Goal: Task Accomplishment & Management: Manage account settings

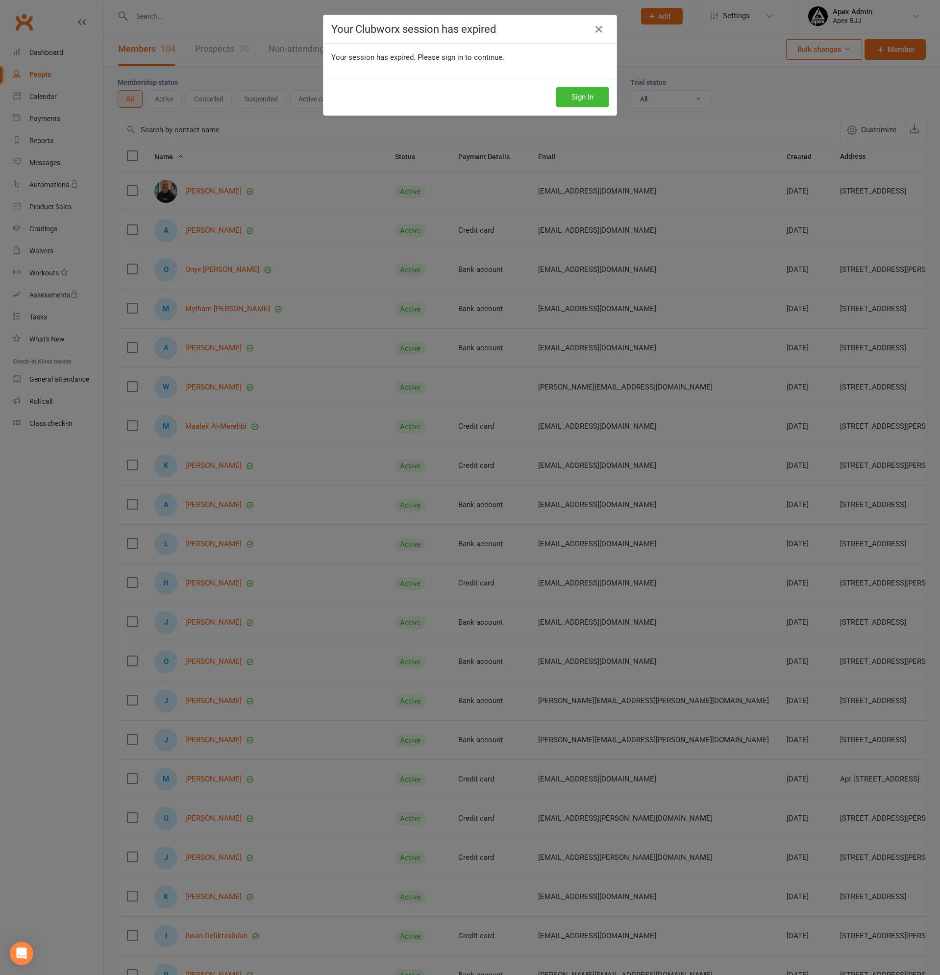
select select "100"
click at [589, 100] on button "Sign In" at bounding box center [582, 97] width 52 height 21
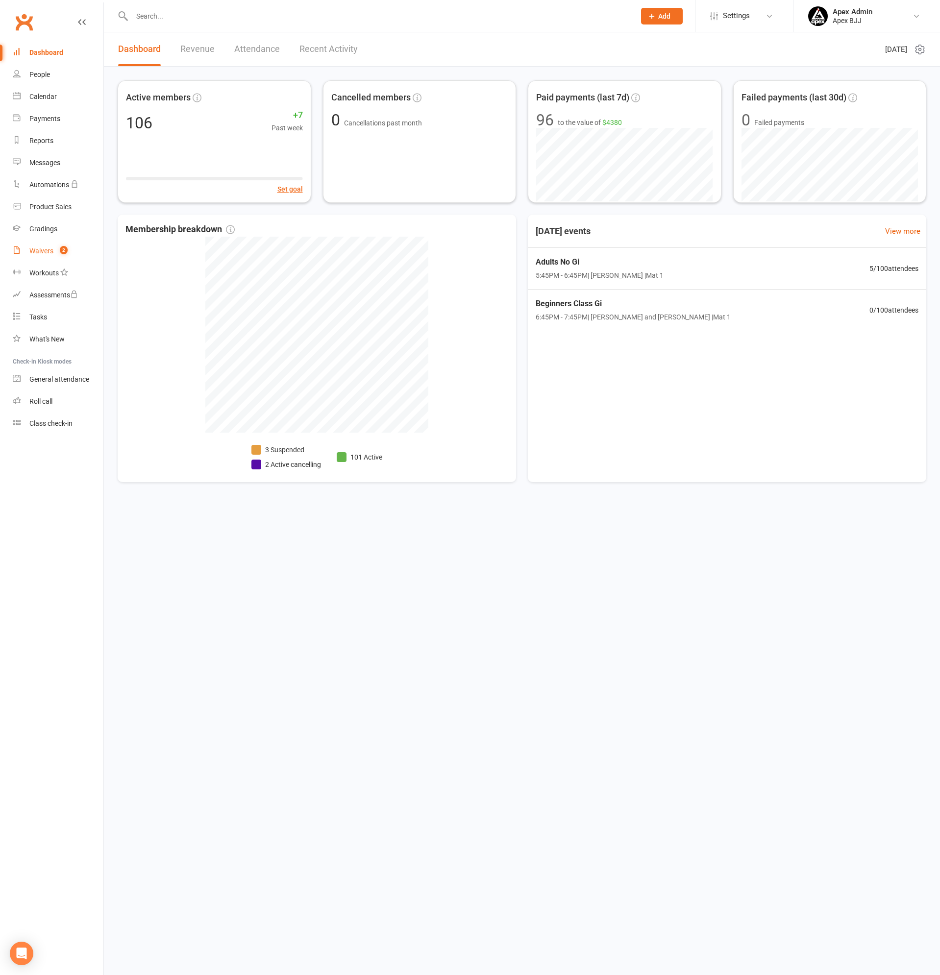
click at [43, 251] on div "Waivers" at bounding box center [41, 251] width 24 height 8
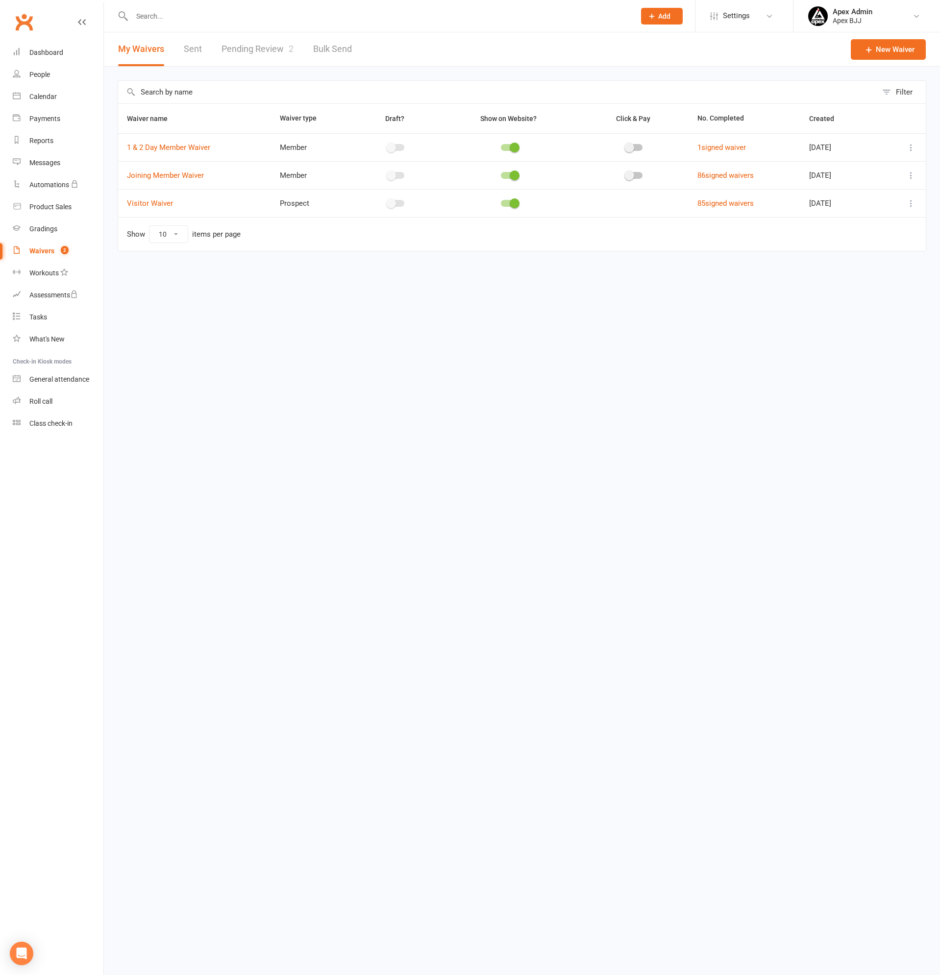
click at [281, 42] on link "Pending Review 2" at bounding box center [257, 49] width 72 height 34
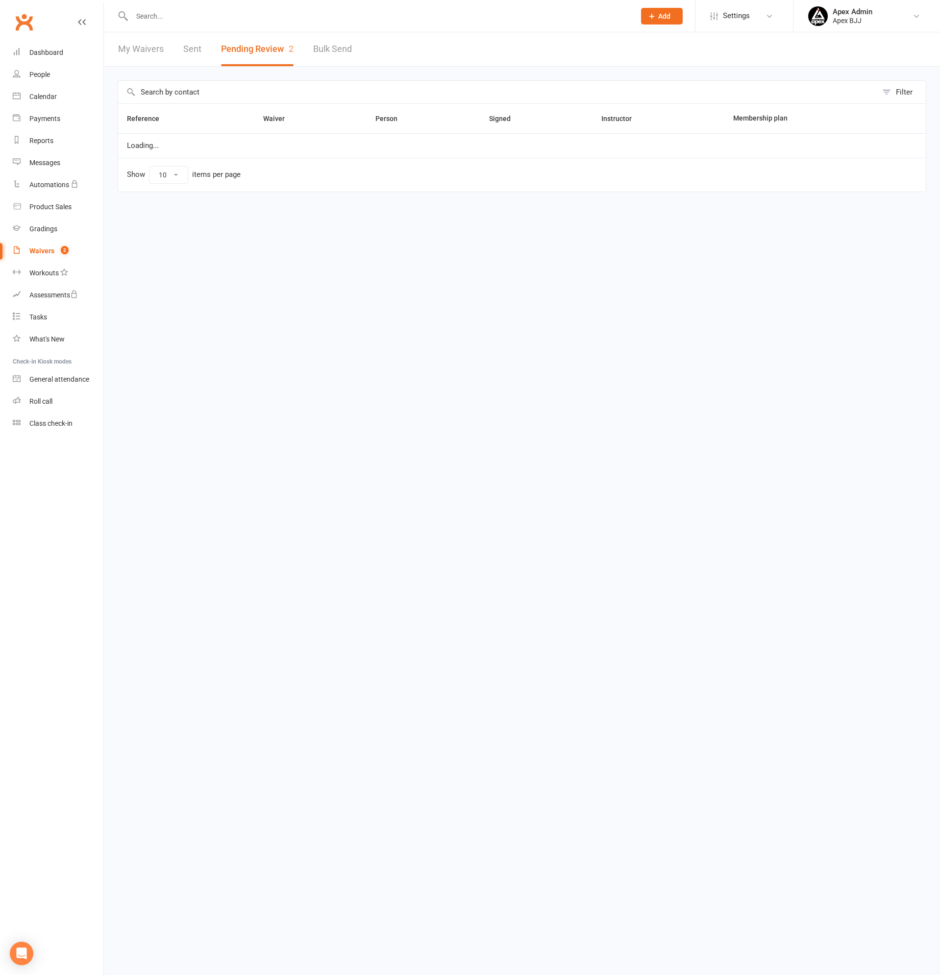
select select "100"
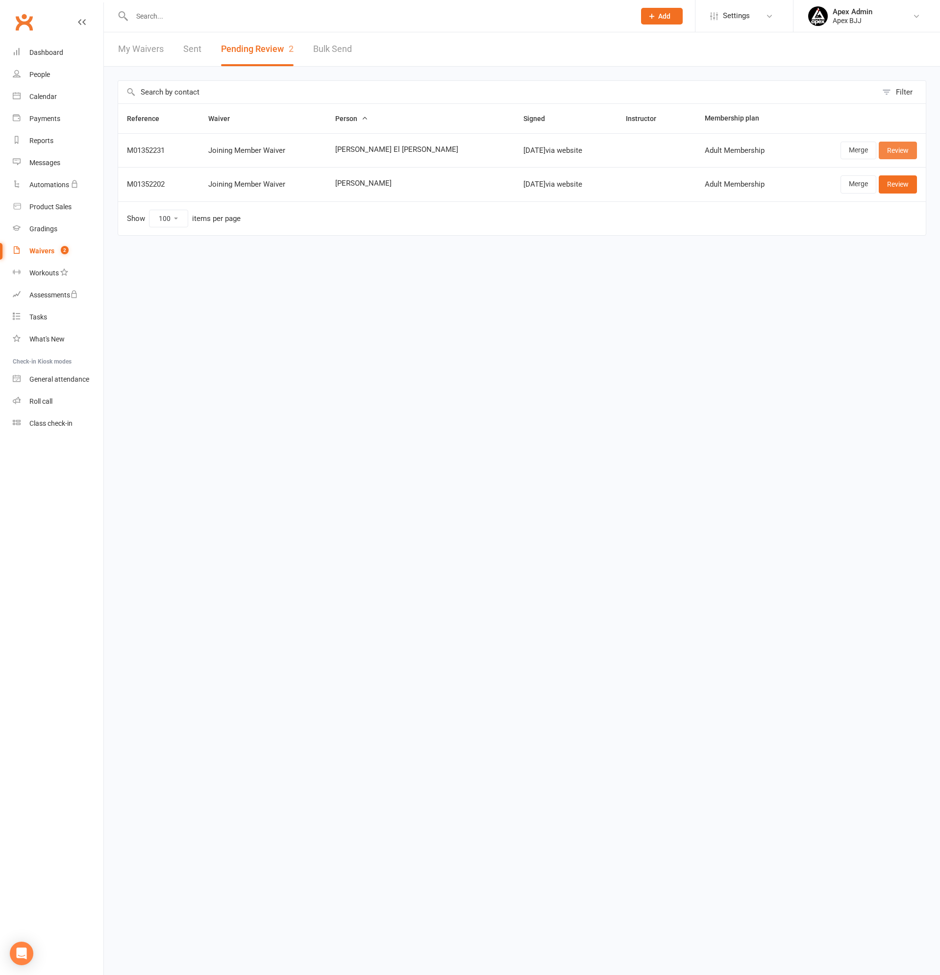
click at [905, 153] on link "Review" at bounding box center [898, 151] width 38 height 18
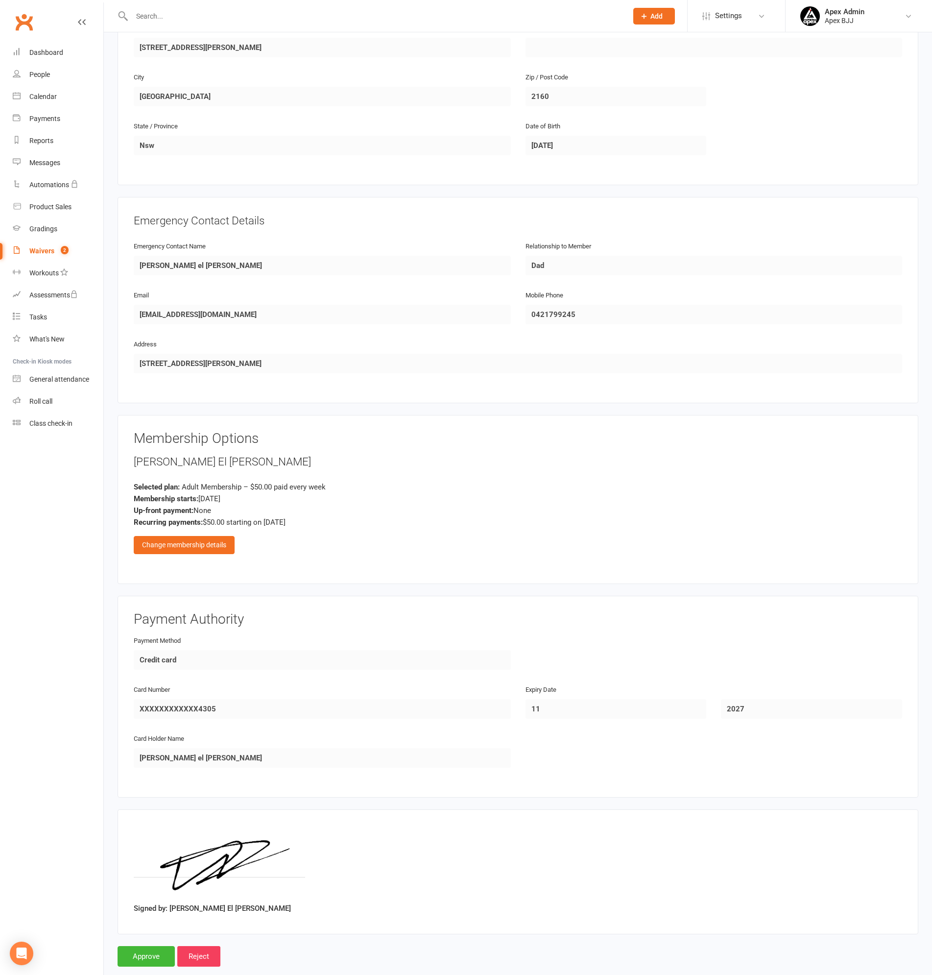
scroll to position [305, 0]
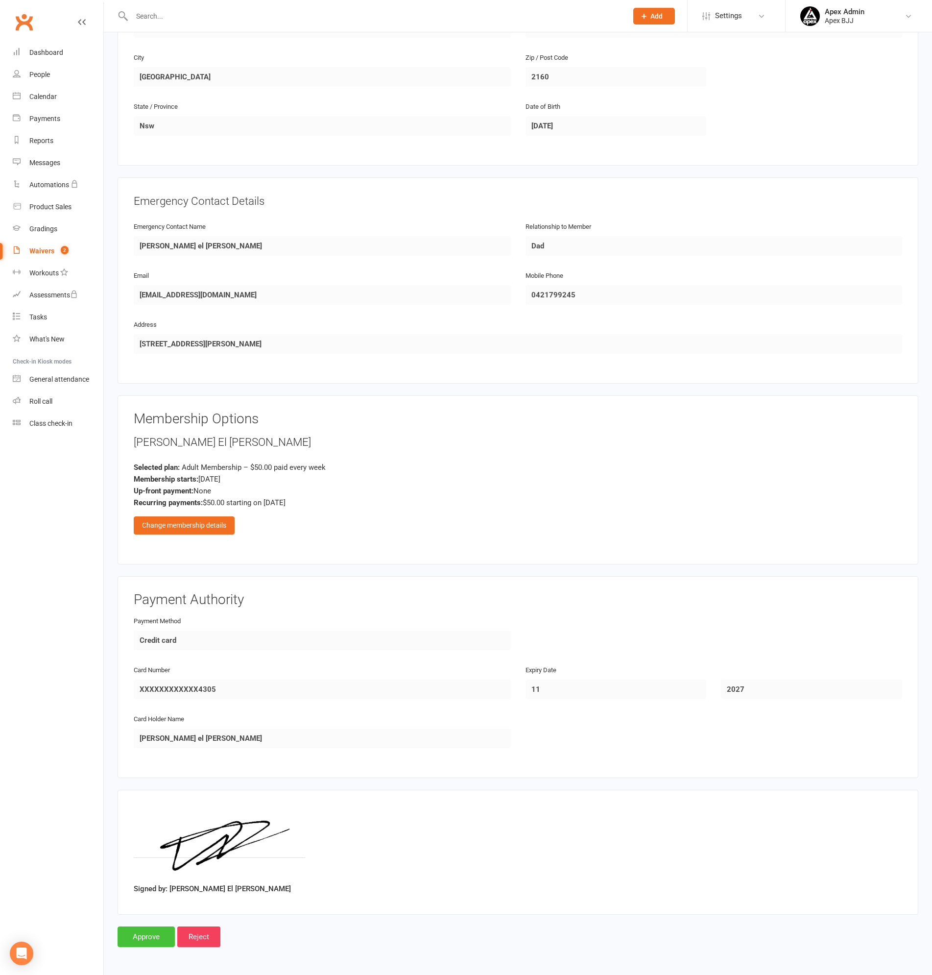
click at [144, 934] on input "Approve" at bounding box center [146, 937] width 57 height 21
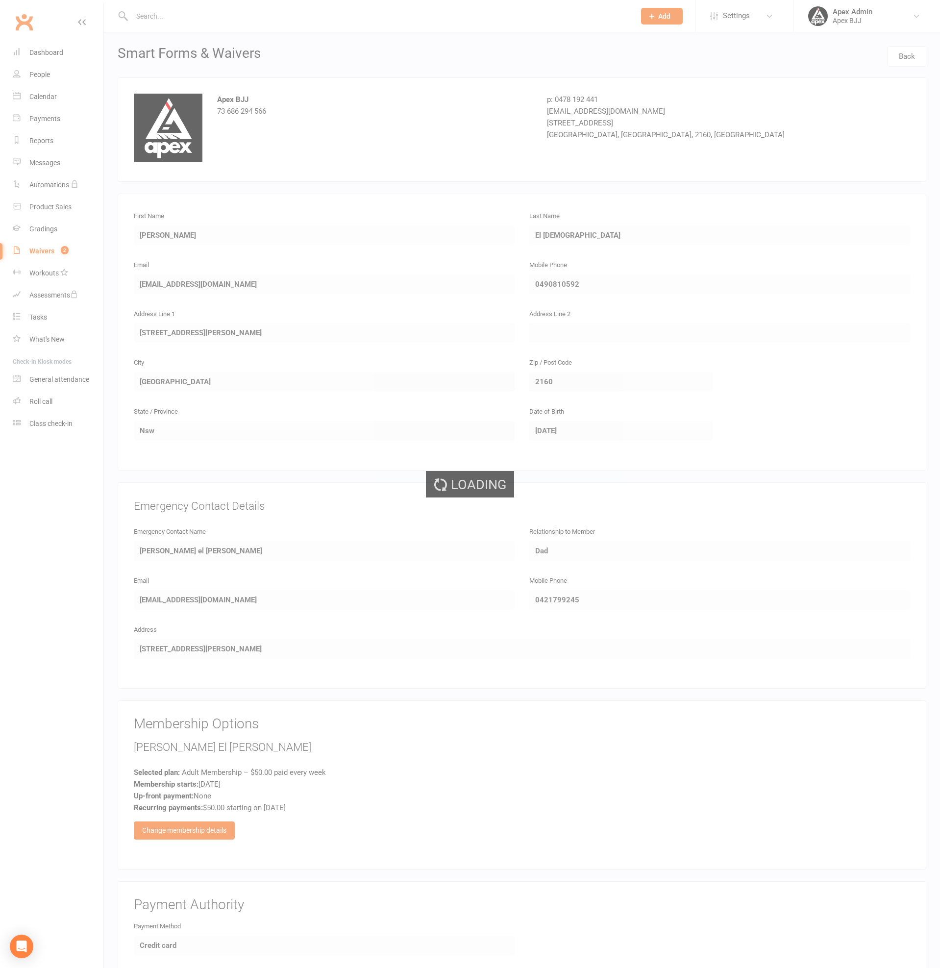
select select "100"
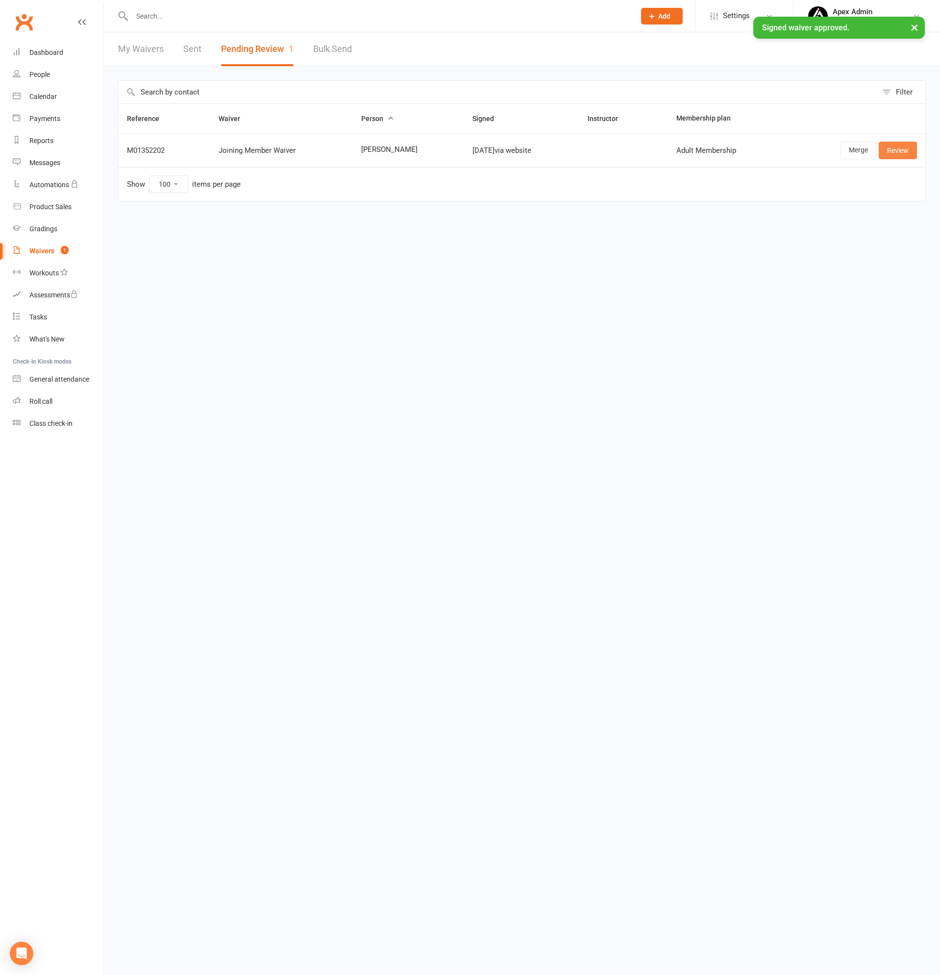
click at [899, 147] on link "Review" at bounding box center [898, 151] width 38 height 18
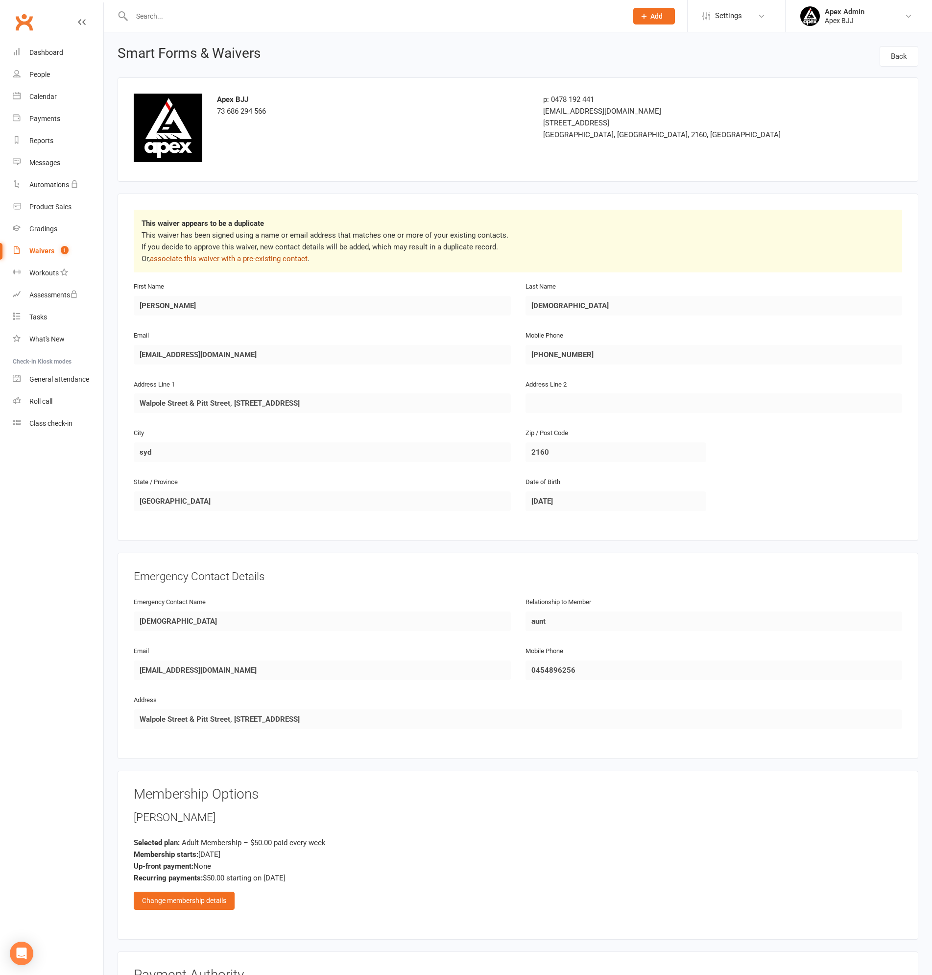
click at [254, 261] on link "associate this waiver with a pre-existing contact" at bounding box center [229, 258] width 158 height 9
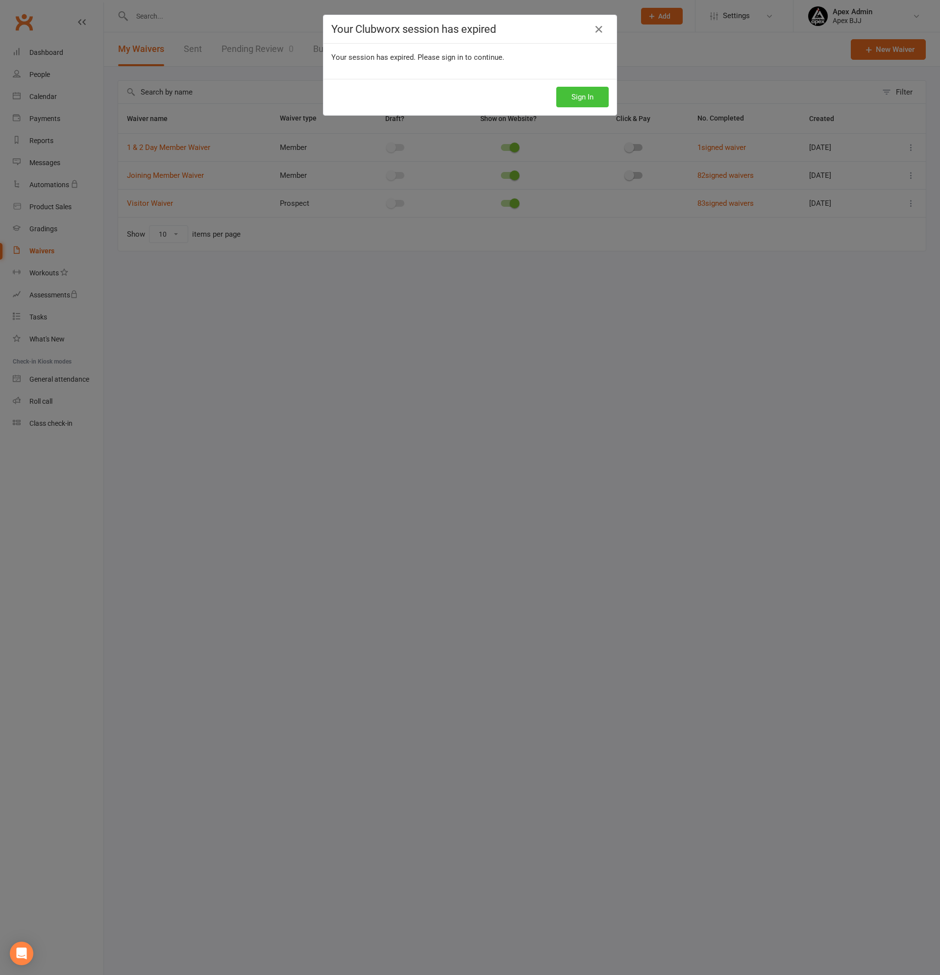
click at [569, 97] on button "Sign In" at bounding box center [582, 97] width 52 height 21
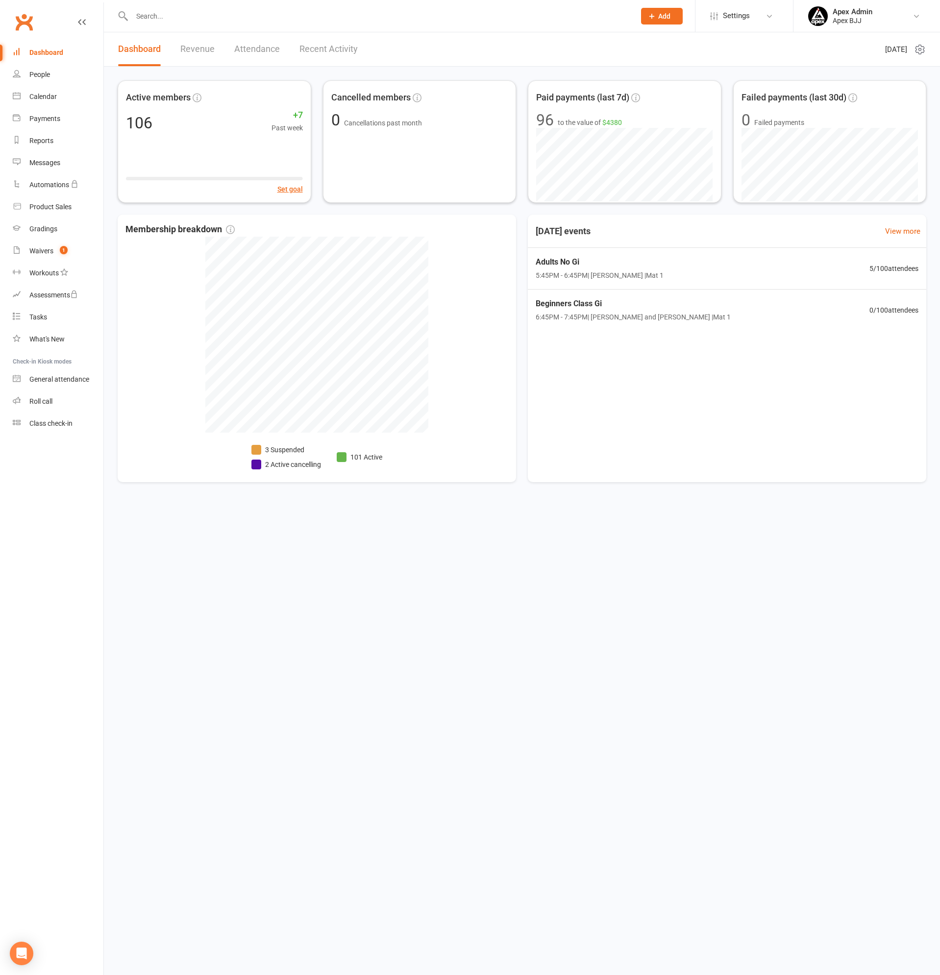
click at [180, 16] on input "text" at bounding box center [378, 16] width 499 height 14
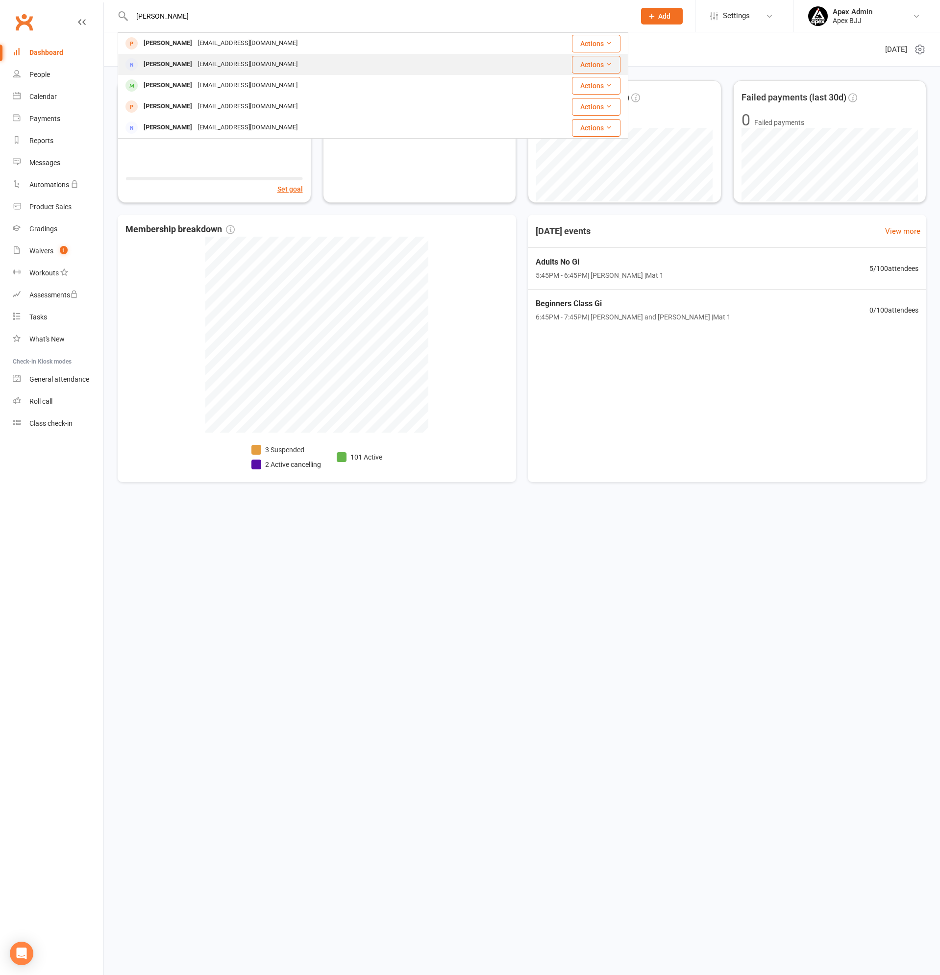
type input "[PERSON_NAME]"
click at [212, 65] on div "[EMAIL_ADDRESS][DOMAIN_NAME]" at bounding box center [247, 64] width 105 height 14
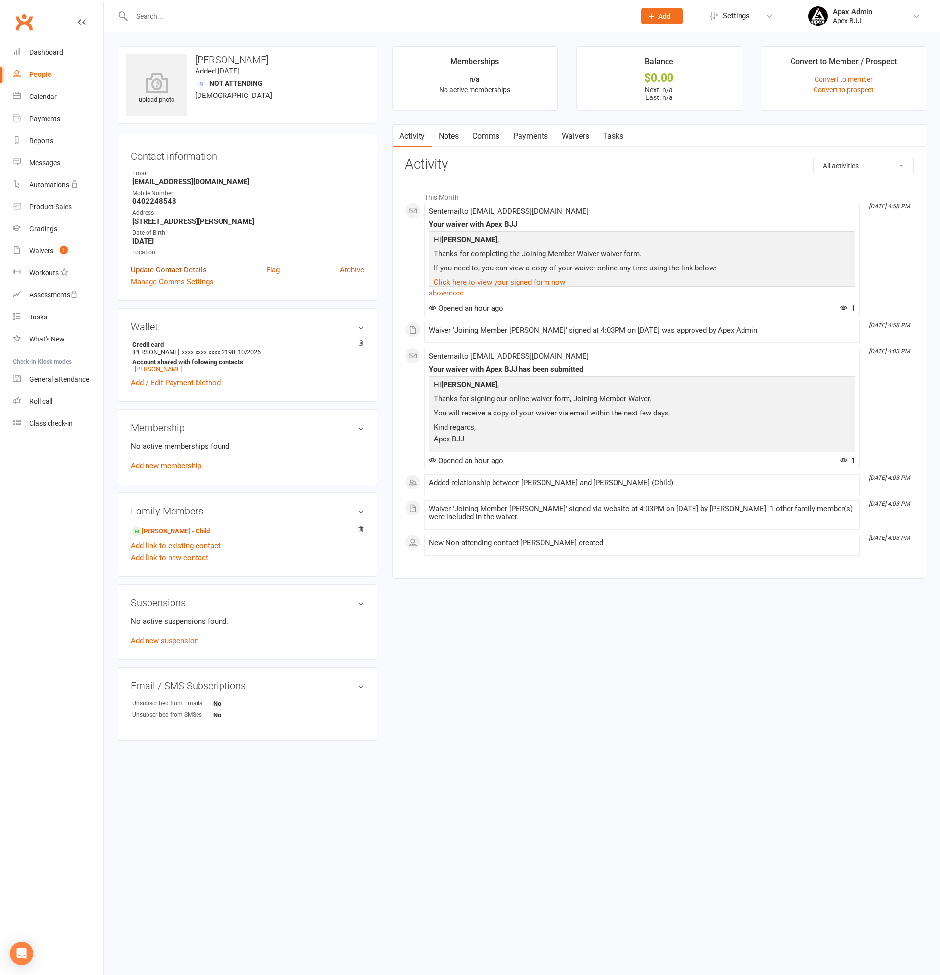
click at [163, 267] on link "Update Contact Details" at bounding box center [169, 270] width 76 height 12
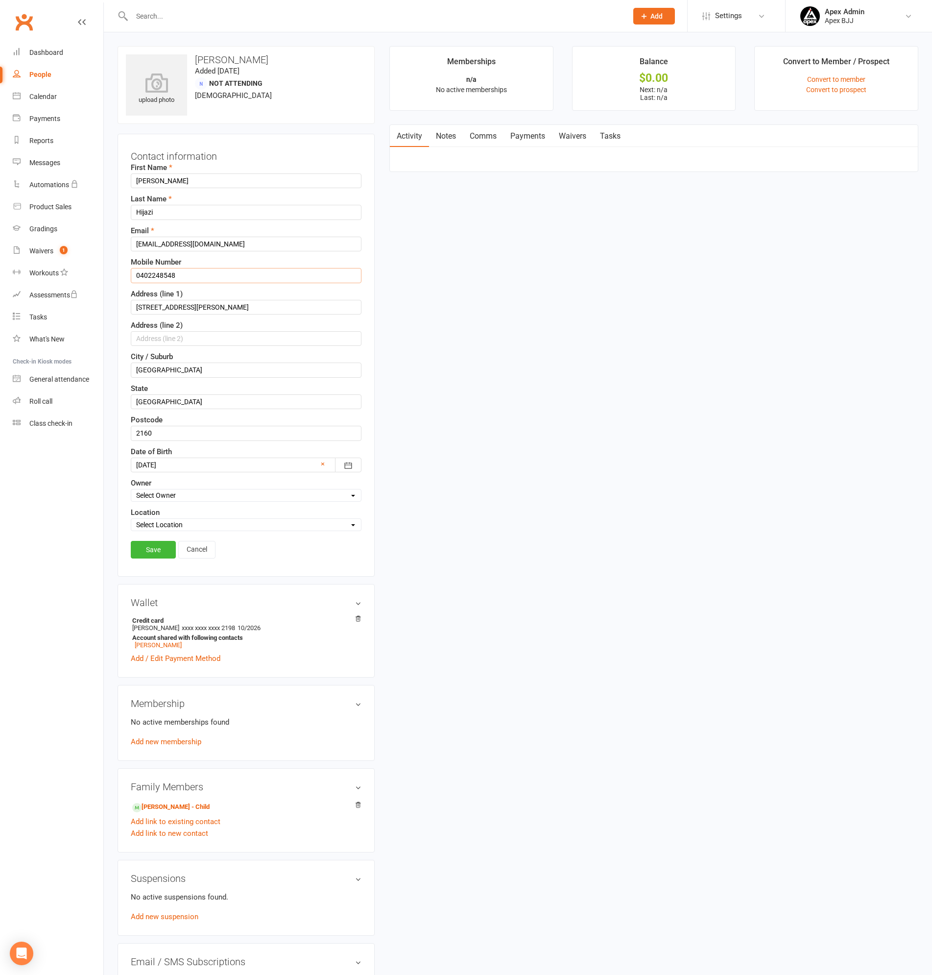
click at [181, 276] on input "0402248548" at bounding box center [246, 275] width 231 height 15
type input "0402 248 548"
click at [171, 305] on input "99 Fowler Rd" at bounding box center [246, 307] width 231 height 15
type input "99 Fowler Road"
drag, startPoint x: 196, startPoint y: 370, endPoint x: 47, endPoint y: 353, distance: 150.4
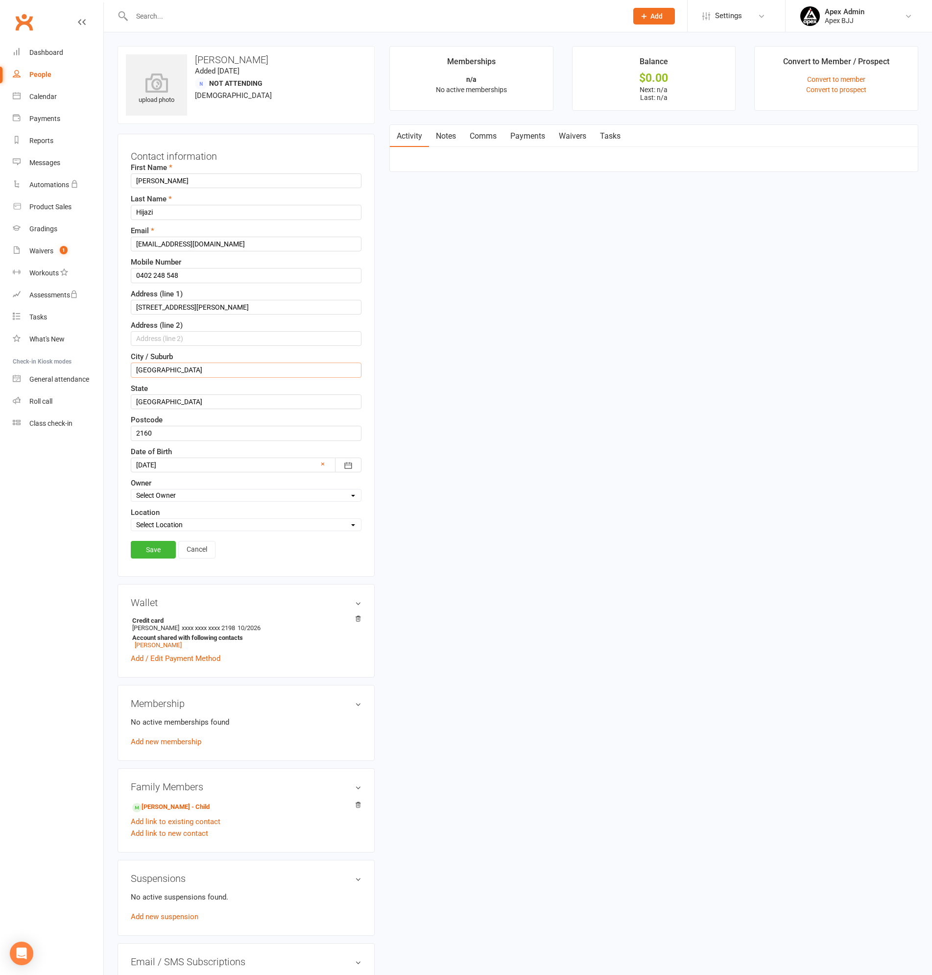
click at [47, 353] on ui-view "Prospect Member Non-attending contact Class / event Appointment Grading event T…" at bounding box center [466, 531] width 932 height 1058
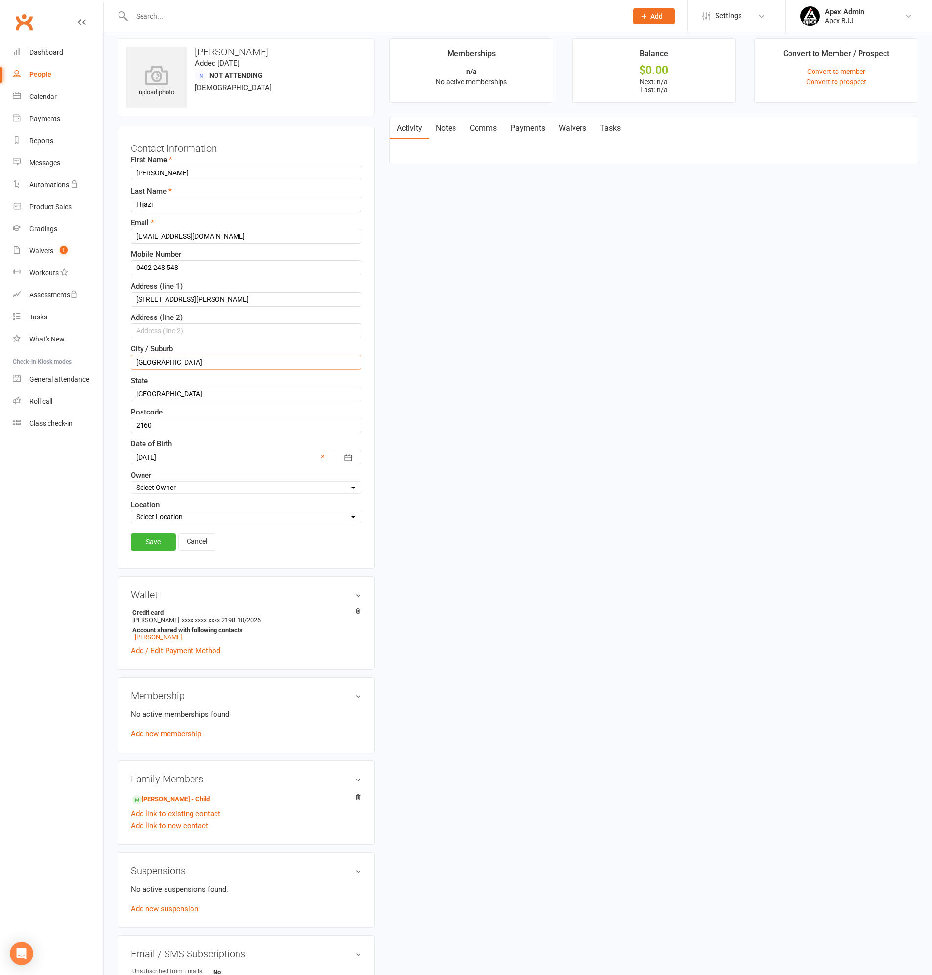
scroll to position [2, 0]
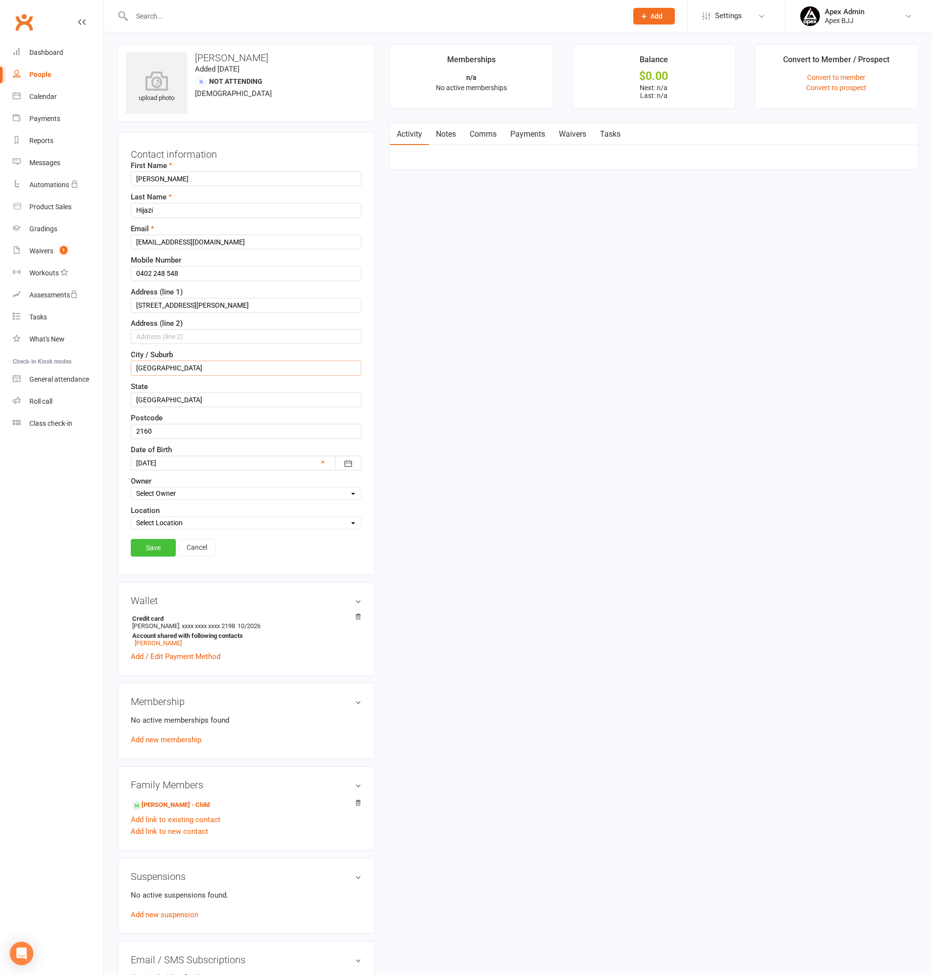
type input "MERRYLANDS WEST"
click at [151, 545] on link "Save" at bounding box center [153, 548] width 45 height 18
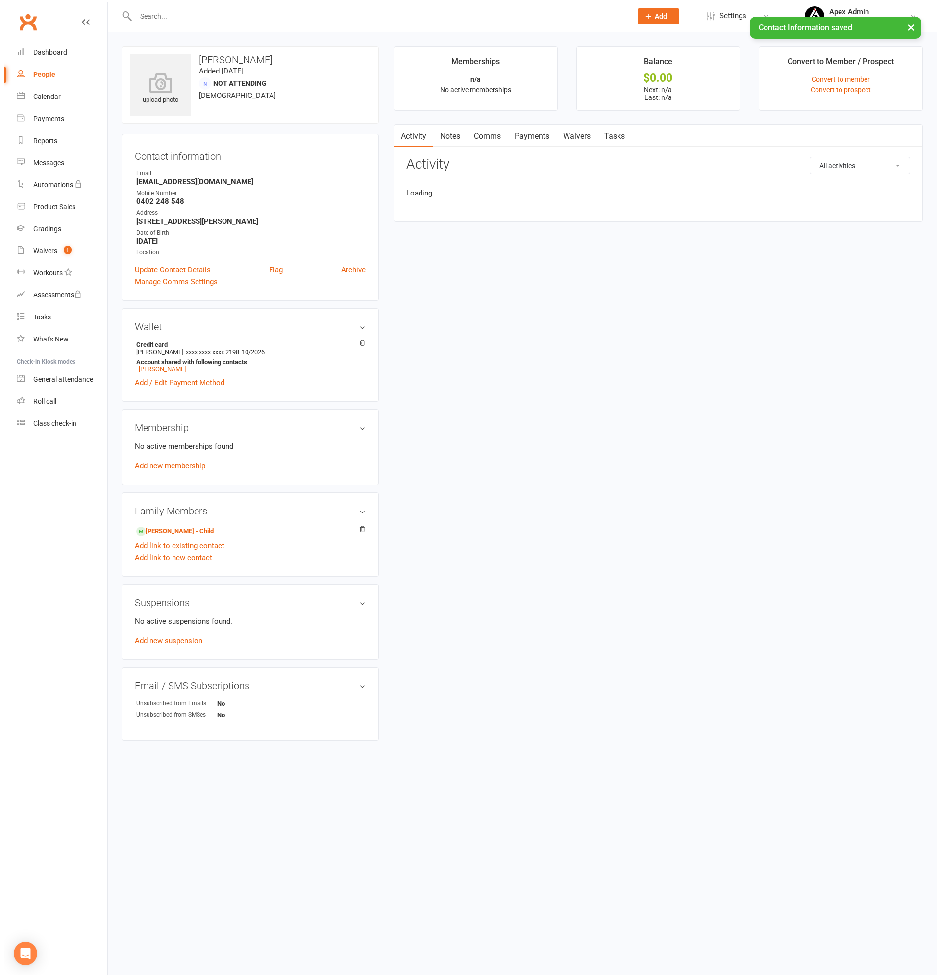
scroll to position [0, 0]
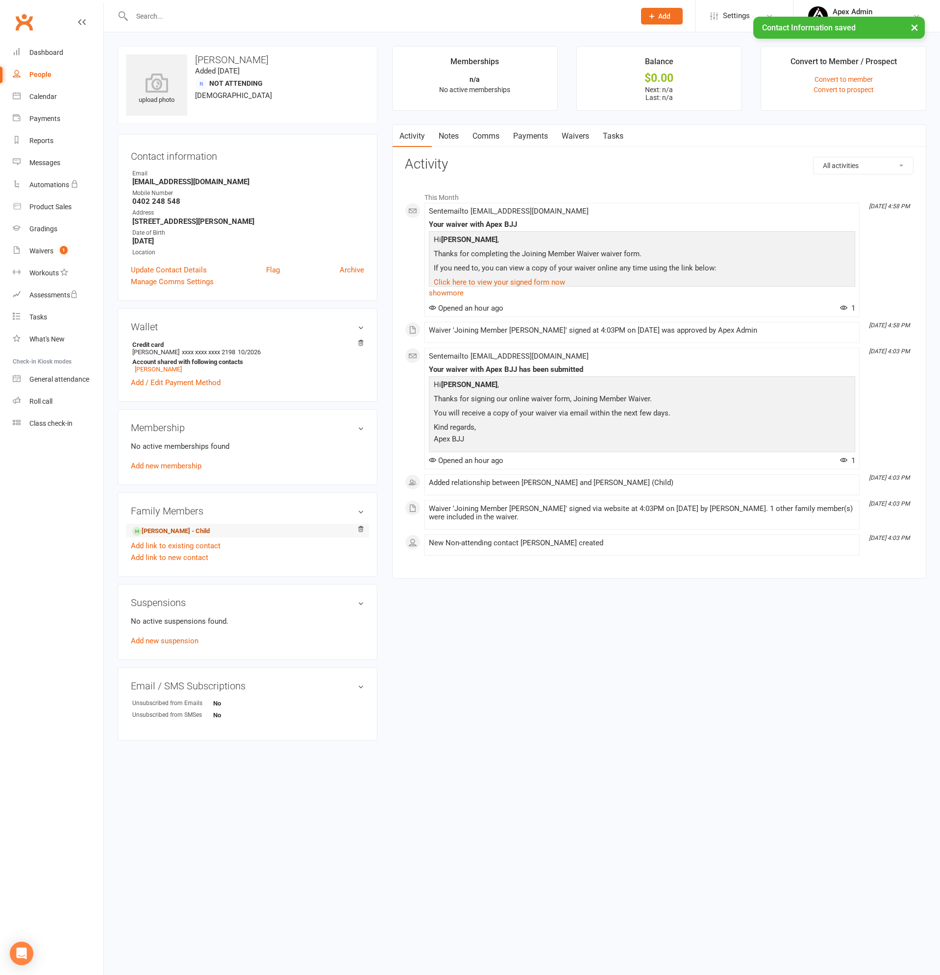
click at [158, 527] on link "Hady Hijazi - Child" at bounding box center [170, 531] width 77 height 10
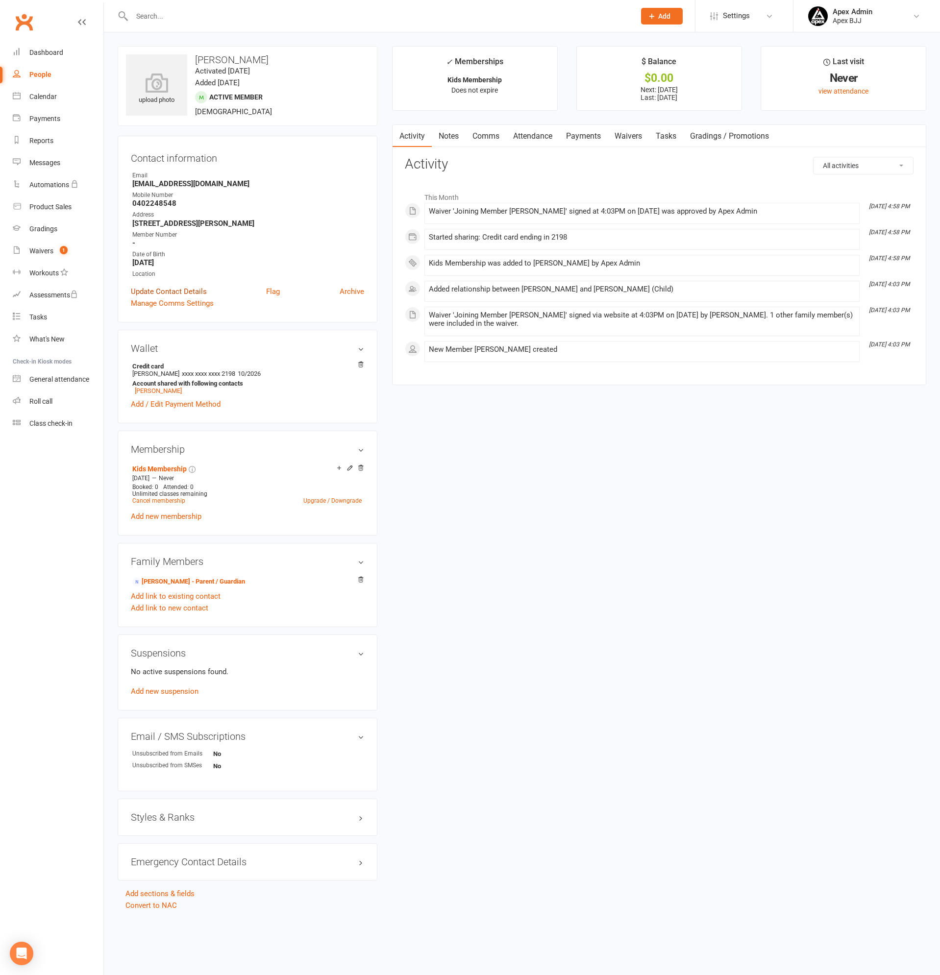
click at [176, 291] on link "Update Contact Details" at bounding box center [169, 292] width 76 height 12
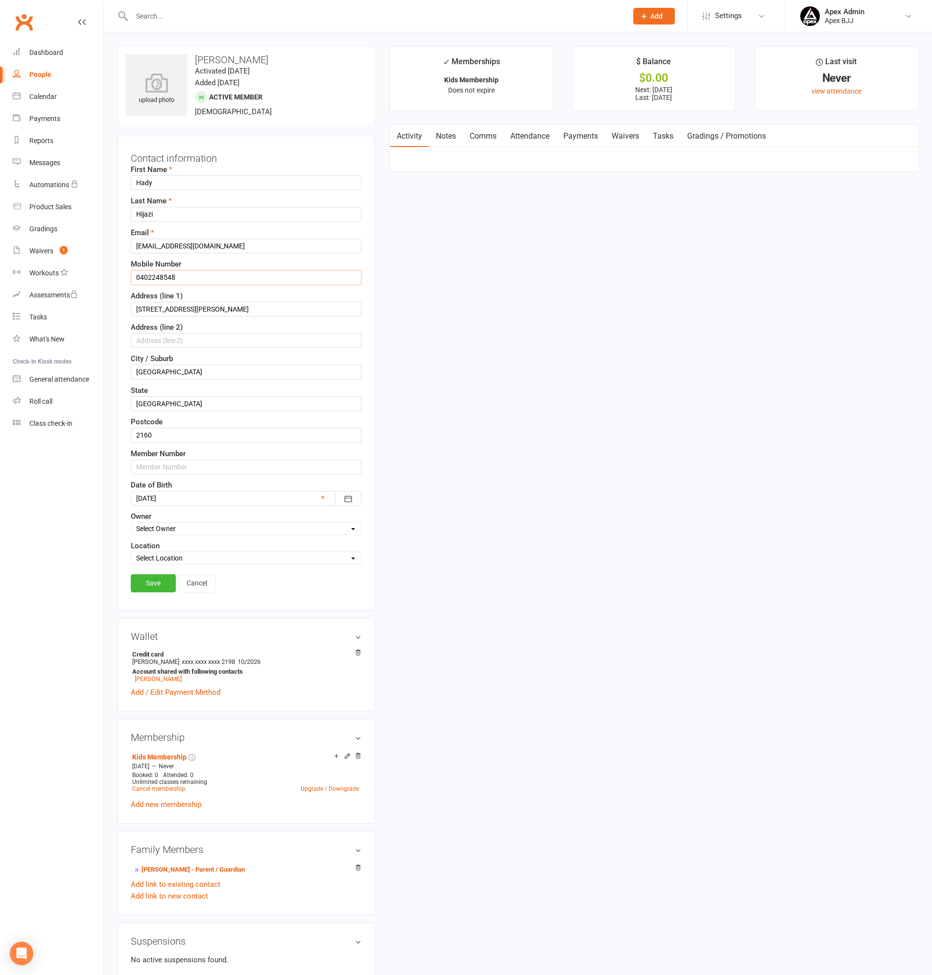
click at [178, 278] on input "0402248548" at bounding box center [246, 277] width 231 height 15
type input "0402 248 548"
click at [171, 305] on input "99 Fowler Rd" at bounding box center [246, 309] width 231 height 15
type input "99 Fowler Road"
drag, startPoint x: 212, startPoint y: 369, endPoint x: -31, endPoint y: 366, distance: 243.1
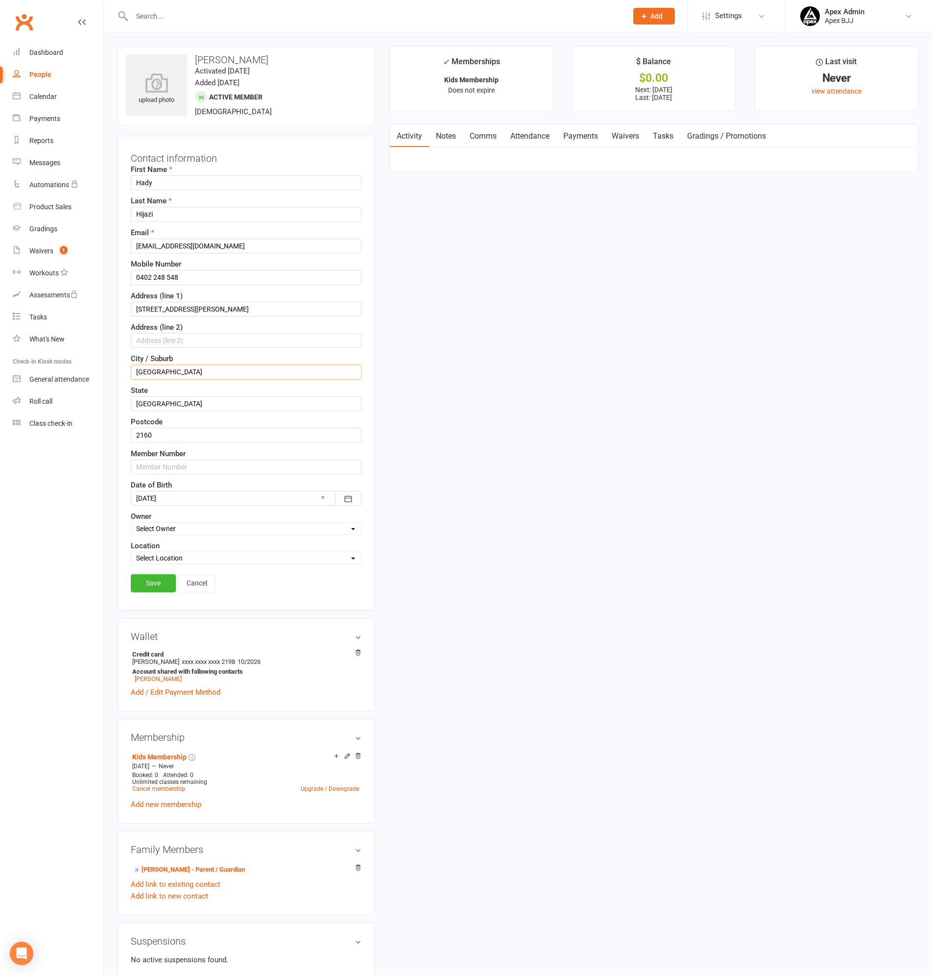
click at [0, 366] on html "Prospect Member Non-attending contact Class / event Appointment Grading event T…" at bounding box center [466, 619] width 932 height 1238
type input "MERRYLANDS WEST"
click at [153, 580] on link "Save" at bounding box center [153, 583] width 45 height 18
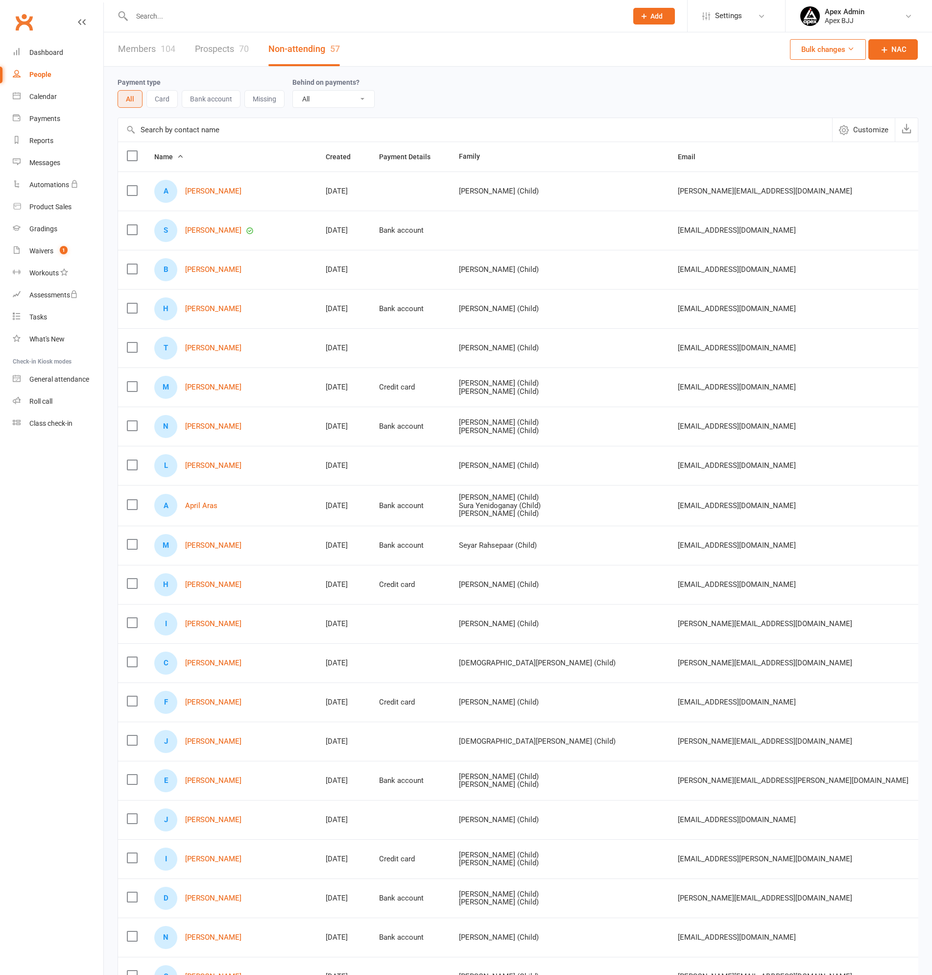
select select "100"
click at [212, 15] on input "text" at bounding box center [375, 16] width 492 height 14
type input "a"
click at [210, 46] on link "Prospects 70" at bounding box center [222, 49] width 54 height 34
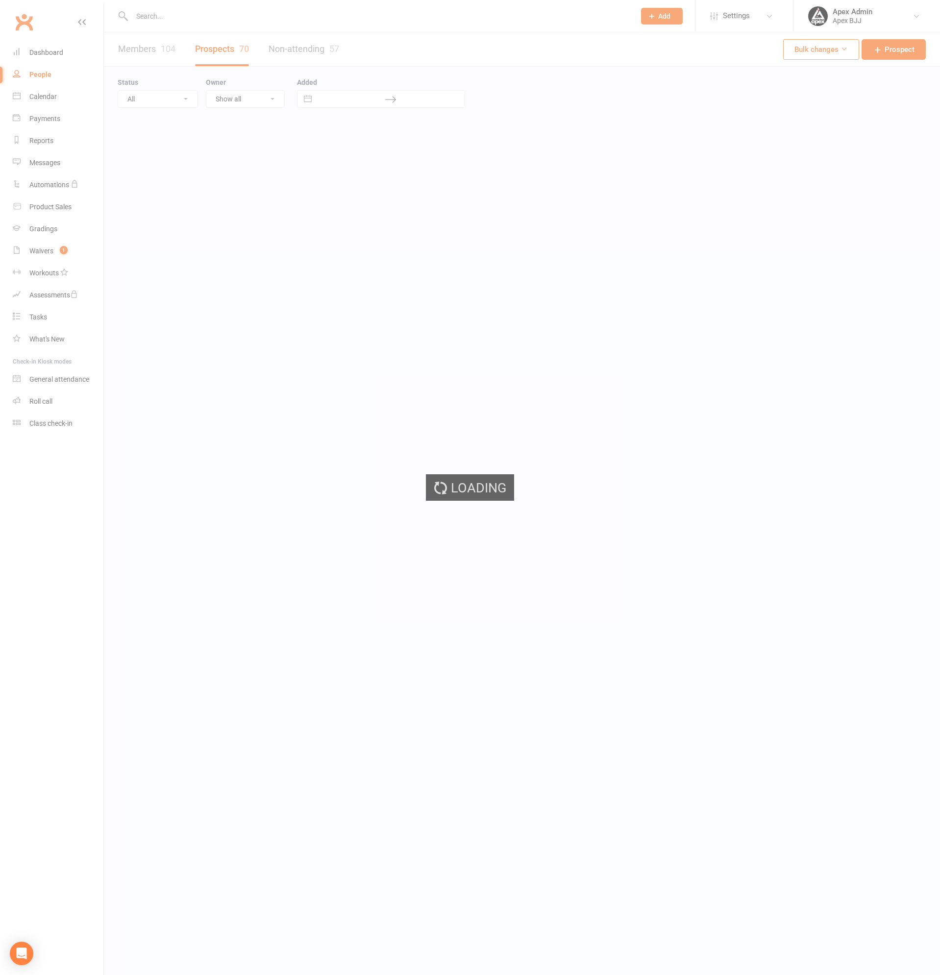
select select "100"
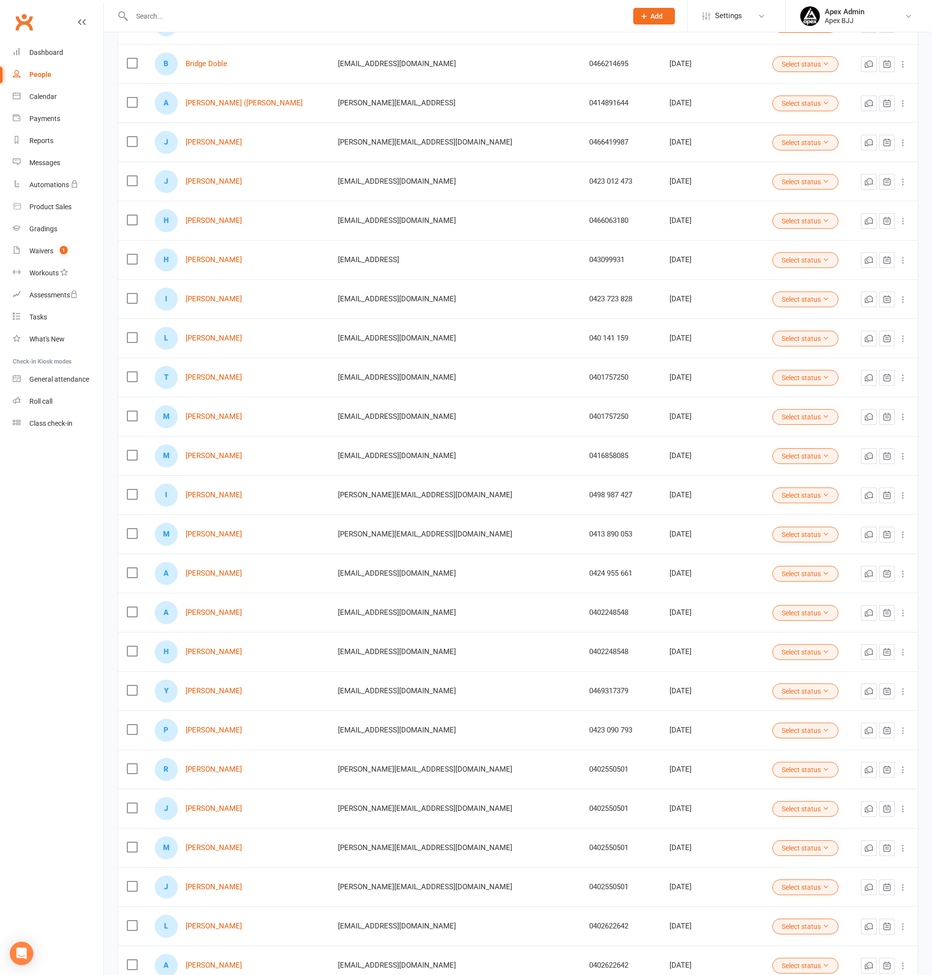
scroll to position [1127, 0]
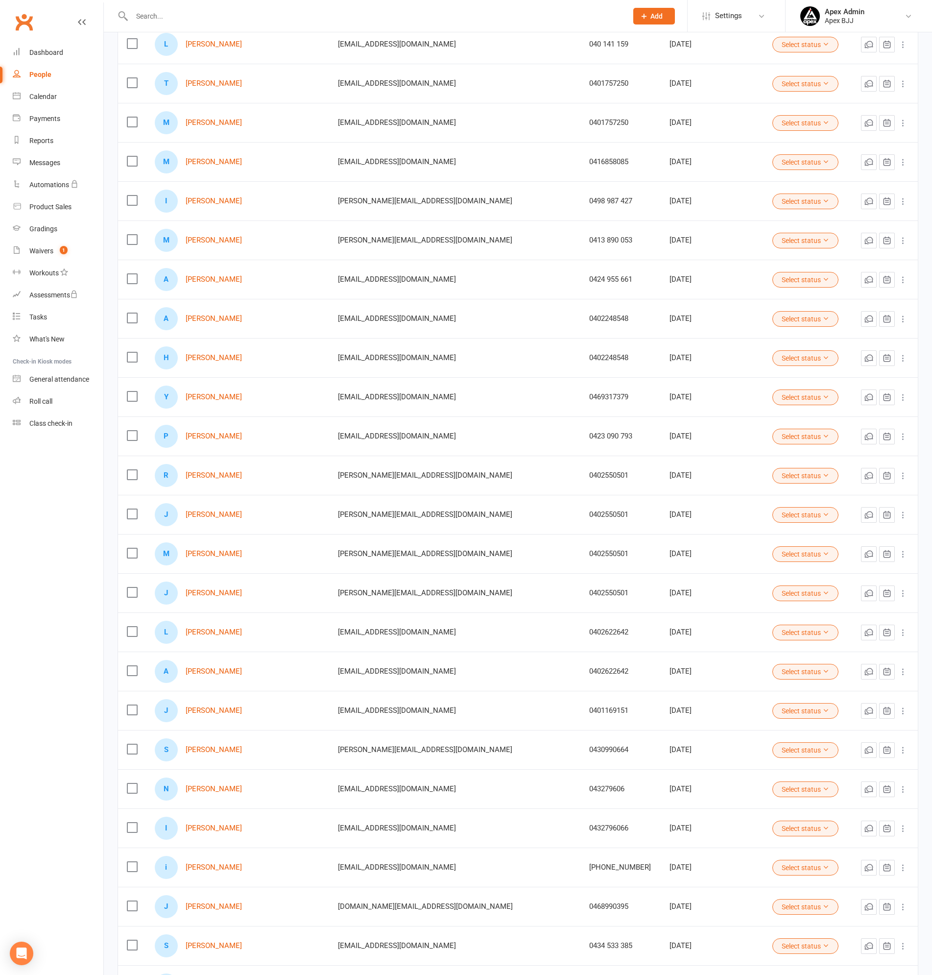
click at [133, 318] on label at bounding box center [132, 318] width 10 height 10
click at [133, 313] on input "checkbox" at bounding box center [132, 313] width 10 height 0
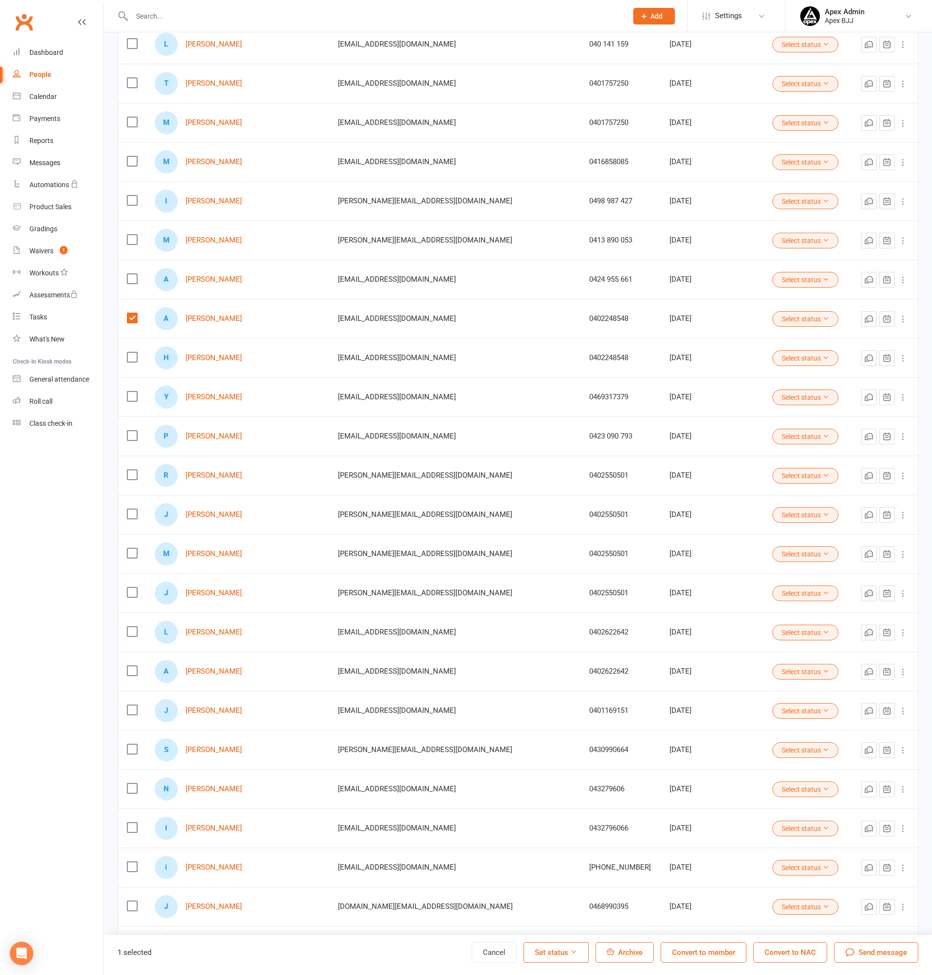
click at [132, 355] on label at bounding box center [132, 357] width 10 height 10
click at [132, 352] on input "checkbox" at bounding box center [132, 352] width 10 height 0
click at [627, 951] on span "Archive" at bounding box center [630, 952] width 24 height 9
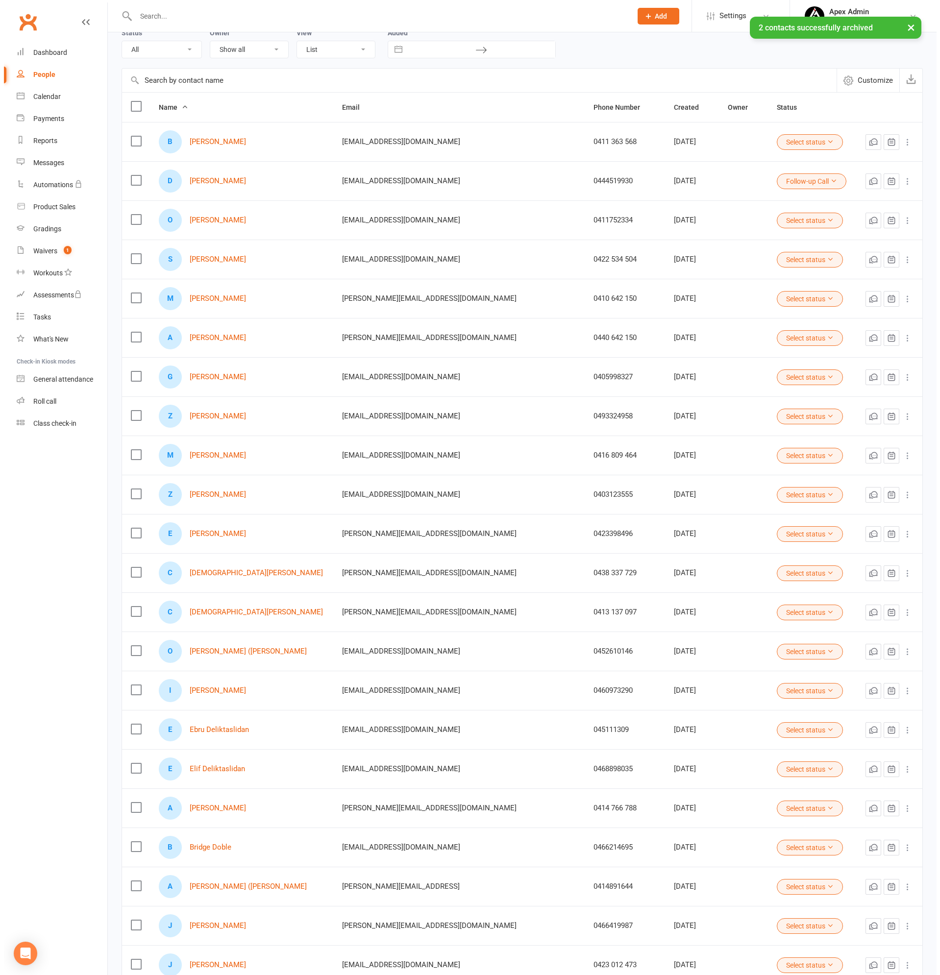
scroll to position [0, 0]
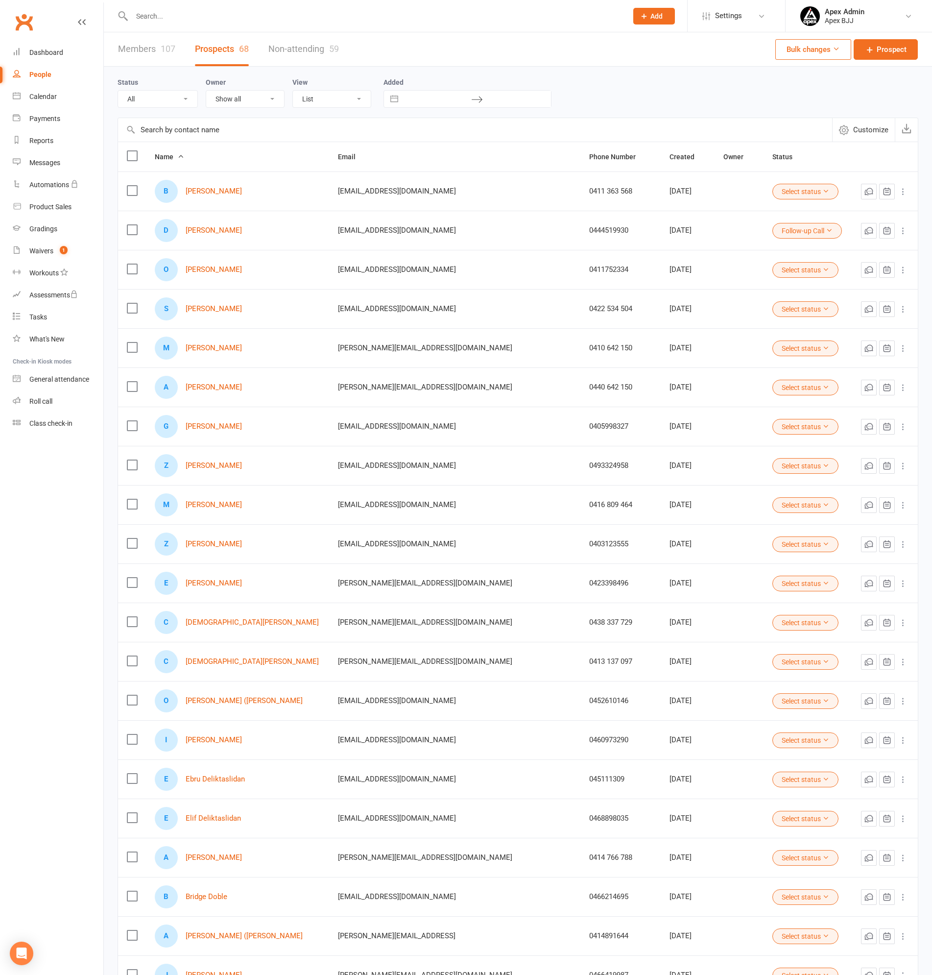
click at [158, 48] on link "Members 107" at bounding box center [146, 49] width 57 height 34
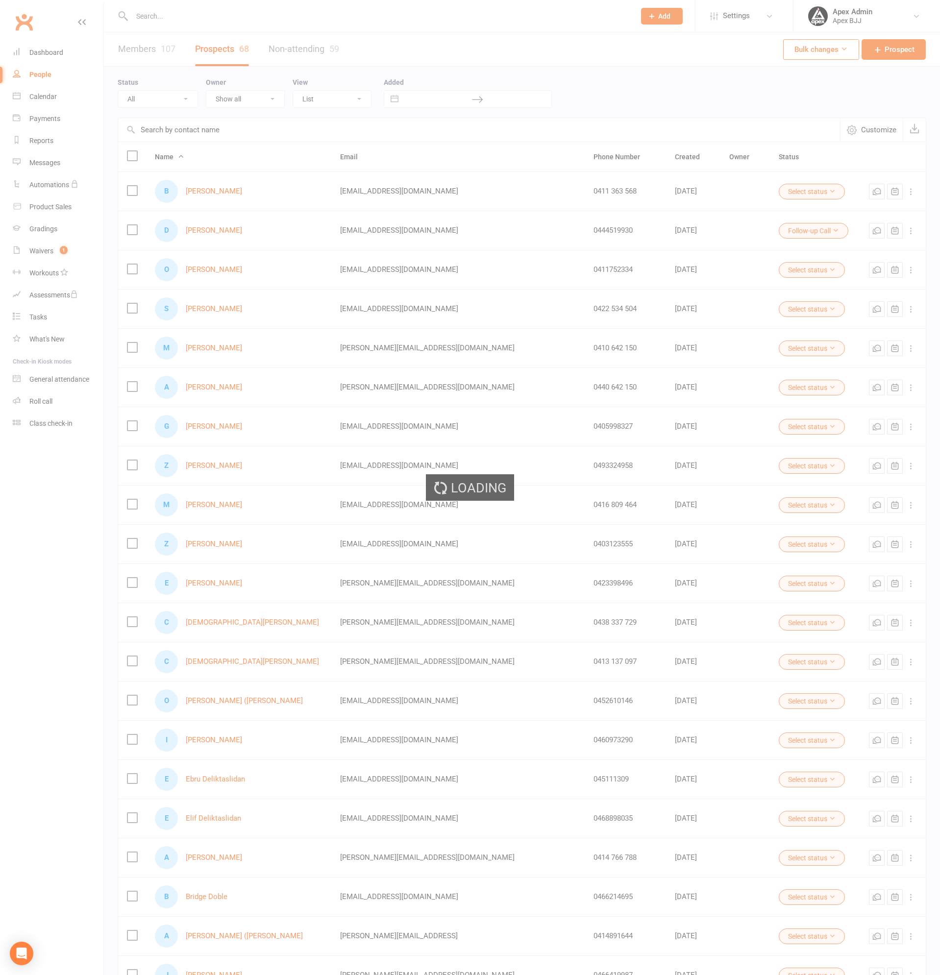
select select "100"
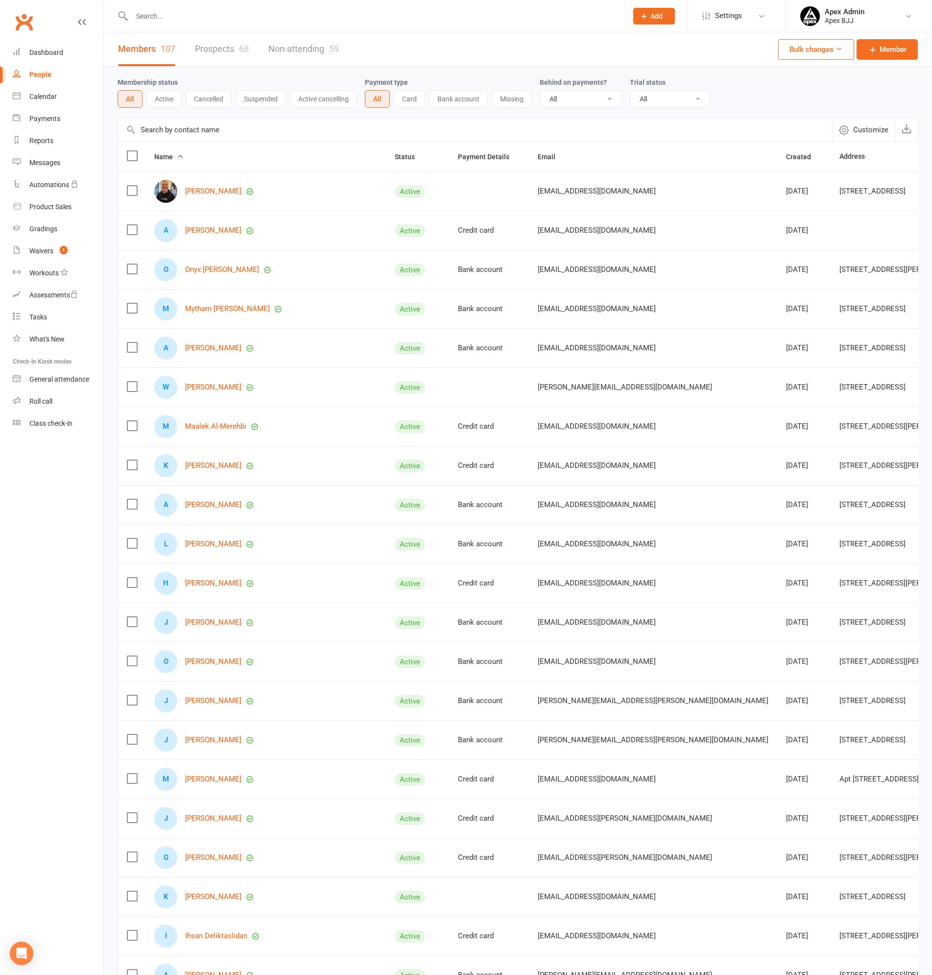
click at [171, 12] on input "text" at bounding box center [375, 16] width 492 height 14
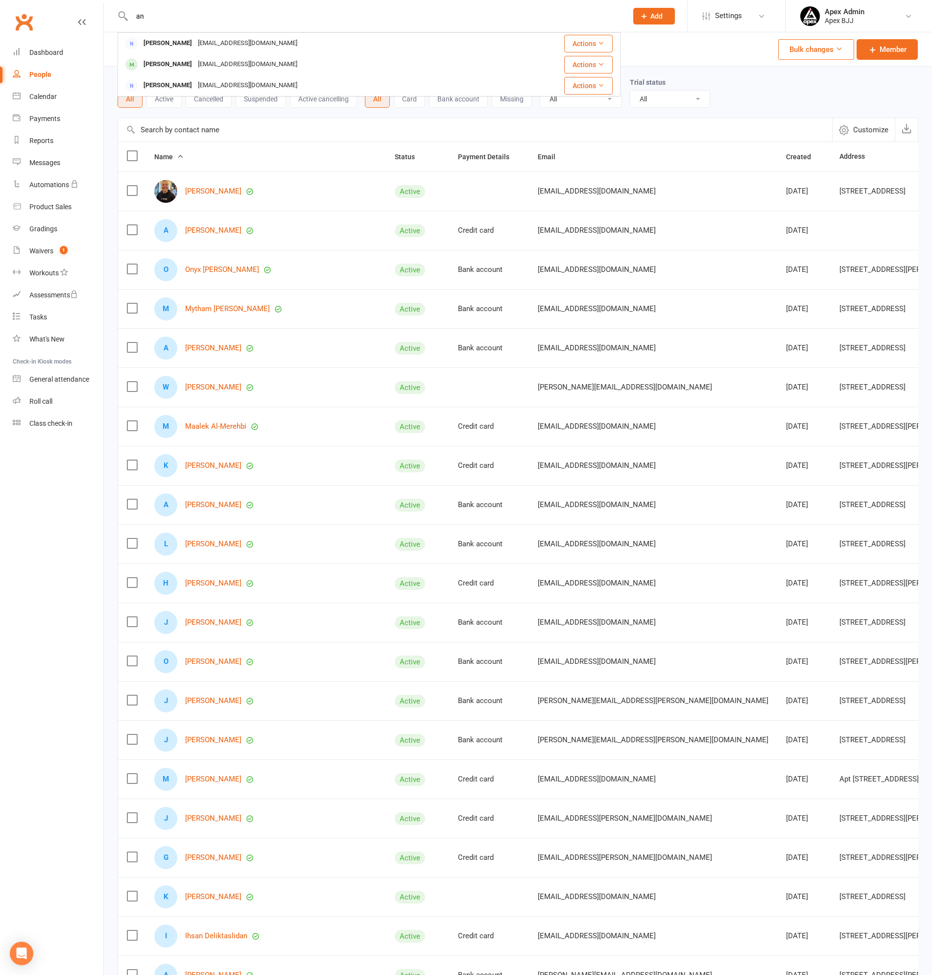
type input "a"
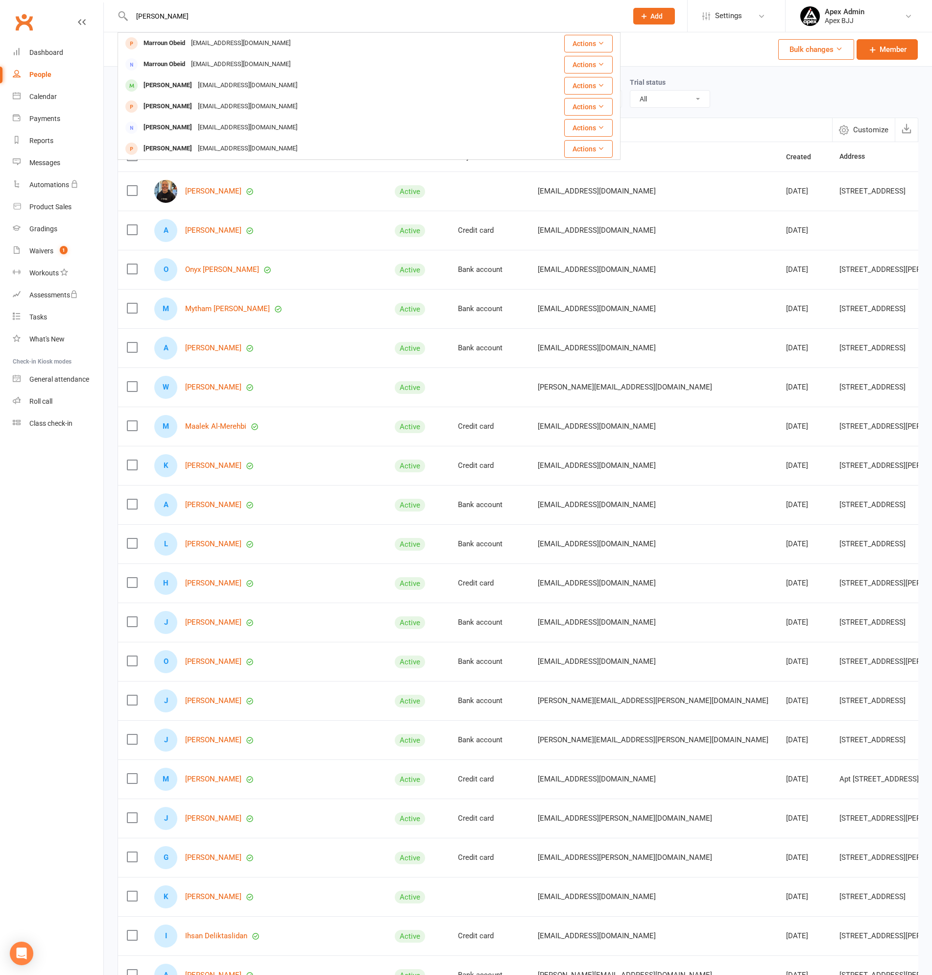
type input "[PERSON_NAME]"
click at [199, 60] on div "[EMAIL_ADDRESS][DOMAIN_NAME]" at bounding box center [240, 64] width 105 height 14
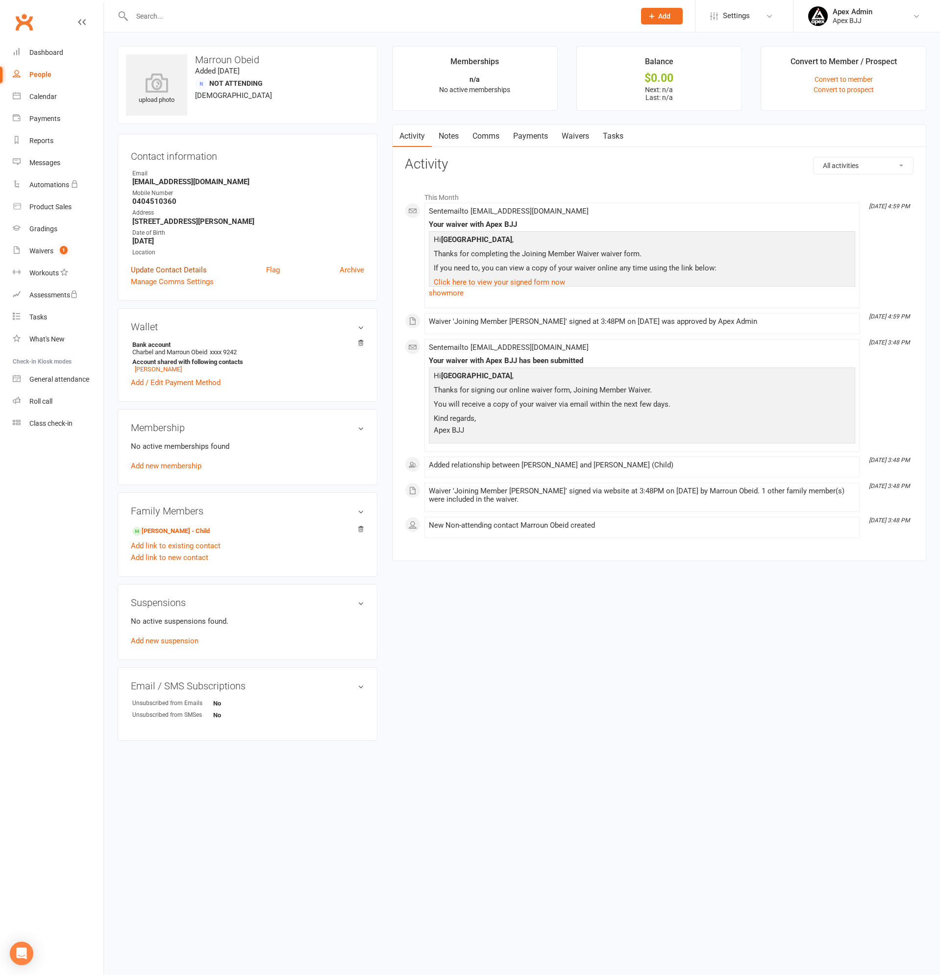
click at [170, 269] on link "Update Contact Details" at bounding box center [169, 270] width 76 height 12
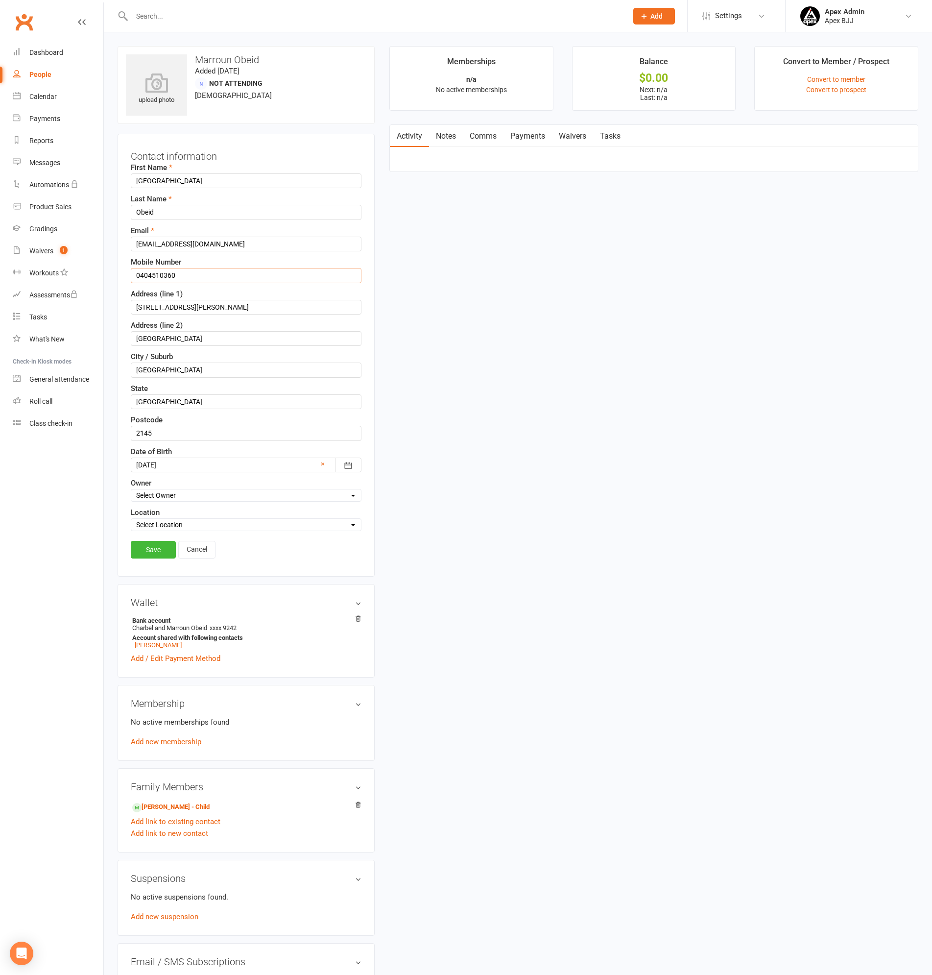
click at [181, 276] on input "0404510360" at bounding box center [246, 275] width 231 height 15
type input "0404 510 360"
click at [157, 548] on link "Save" at bounding box center [153, 550] width 45 height 18
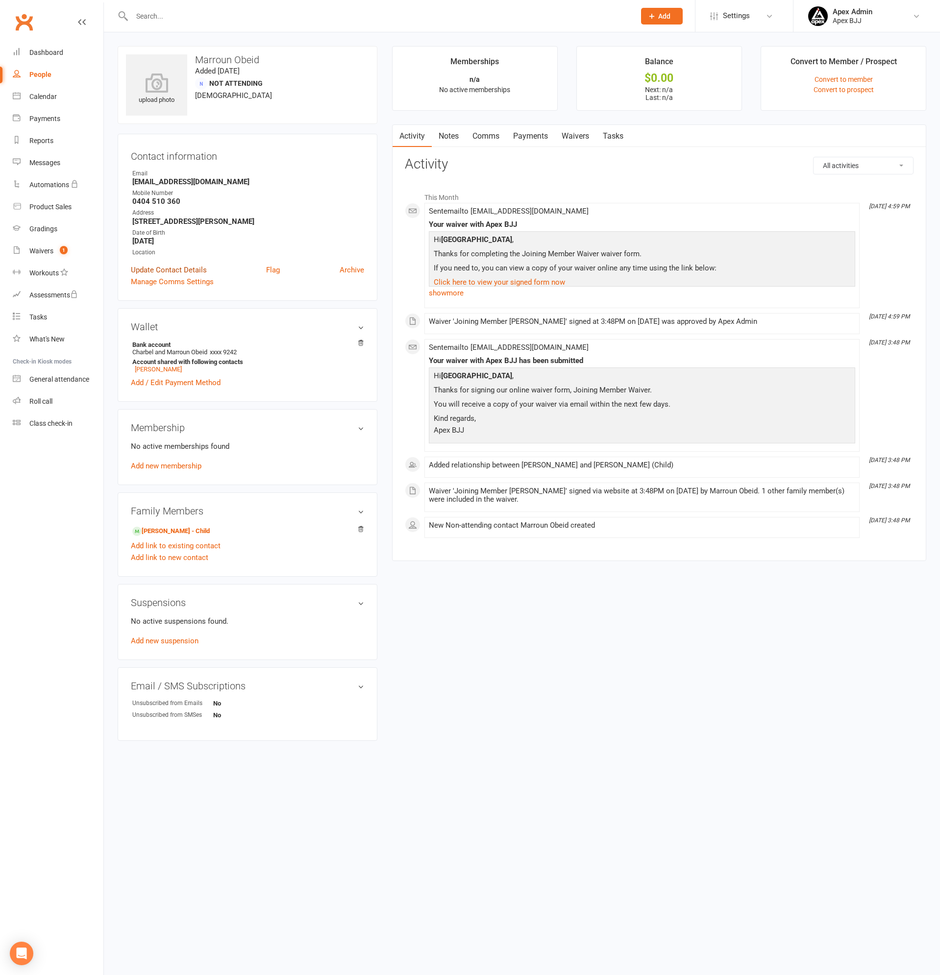
click at [190, 270] on link "Update Contact Details" at bounding box center [169, 270] width 76 height 12
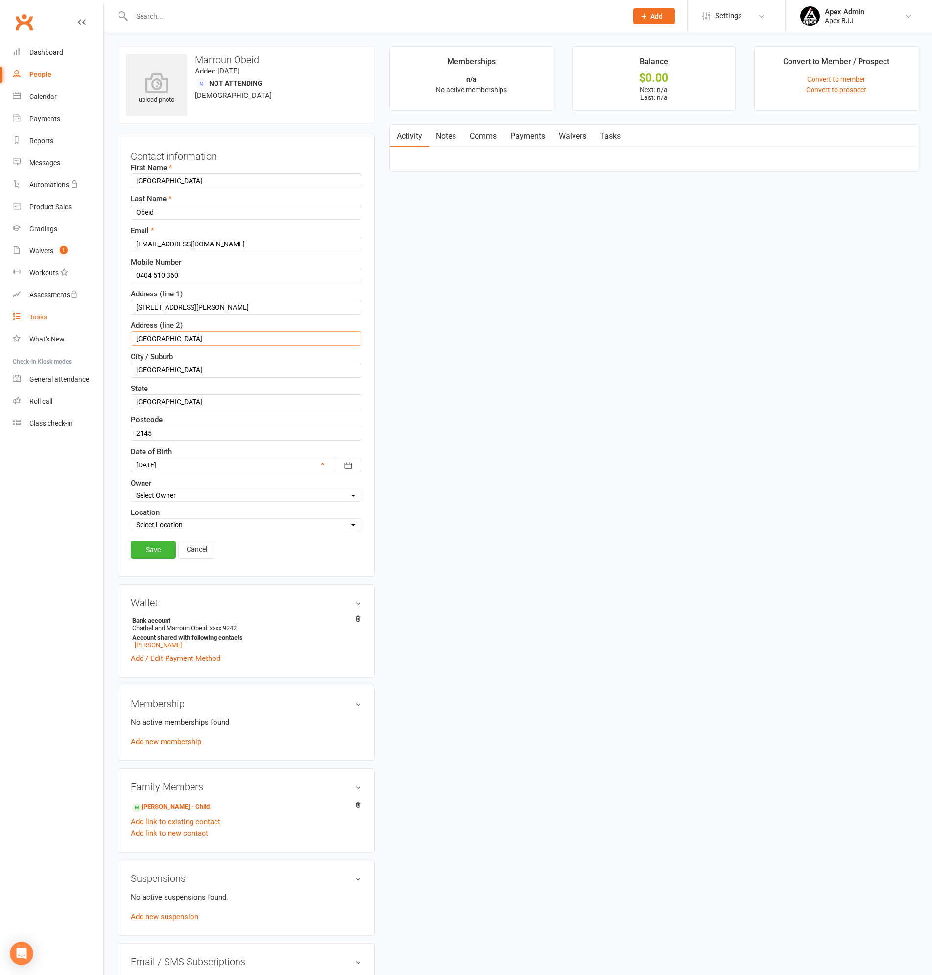
drag, startPoint x: 212, startPoint y: 340, endPoint x: 69, endPoint y: 327, distance: 143.2
click at [69, 327] on ui-view "Prospect Member Non-attending contact Class / event Appointment Grading event T…" at bounding box center [466, 531] width 932 height 1058
type input "A"
type input "SOUTH [GEOGRAPHIC_DATA]"
drag, startPoint x: 235, startPoint y: 335, endPoint x: 117, endPoint y: 333, distance: 118.6
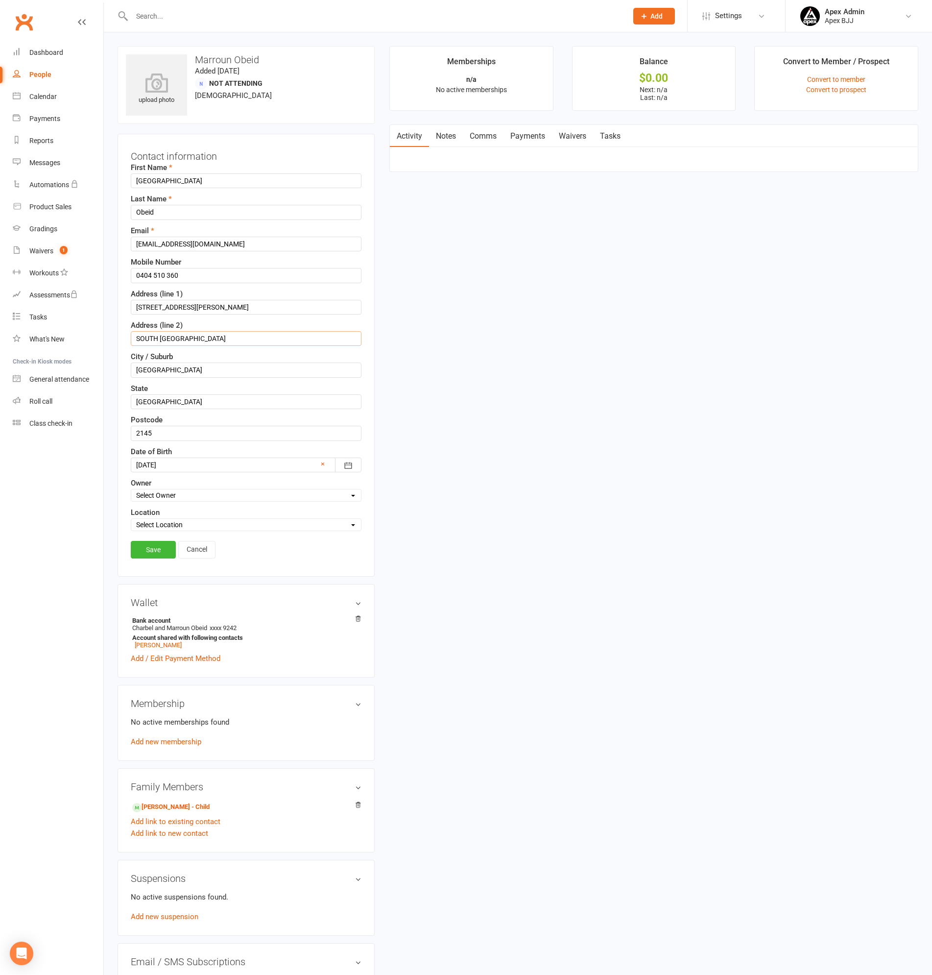
click at [117, 333] on div "upload photo Marroun Obeid Added [DATE] Not Attending [DEMOGRAPHIC_DATA] Contac…" at bounding box center [246, 541] width 272 height 990
drag, startPoint x: 166, startPoint y: 368, endPoint x: 81, endPoint y: 353, distance: 86.7
click at [81, 353] on ui-view "Prospect Member Non-attending contact Class / event Appointment Grading event T…" at bounding box center [466, 531] width 932 height 1058
paste input "OUTH WENTWORTHVILLE"
type input "SOUTH [GEOGRAPHIC_DATA]"
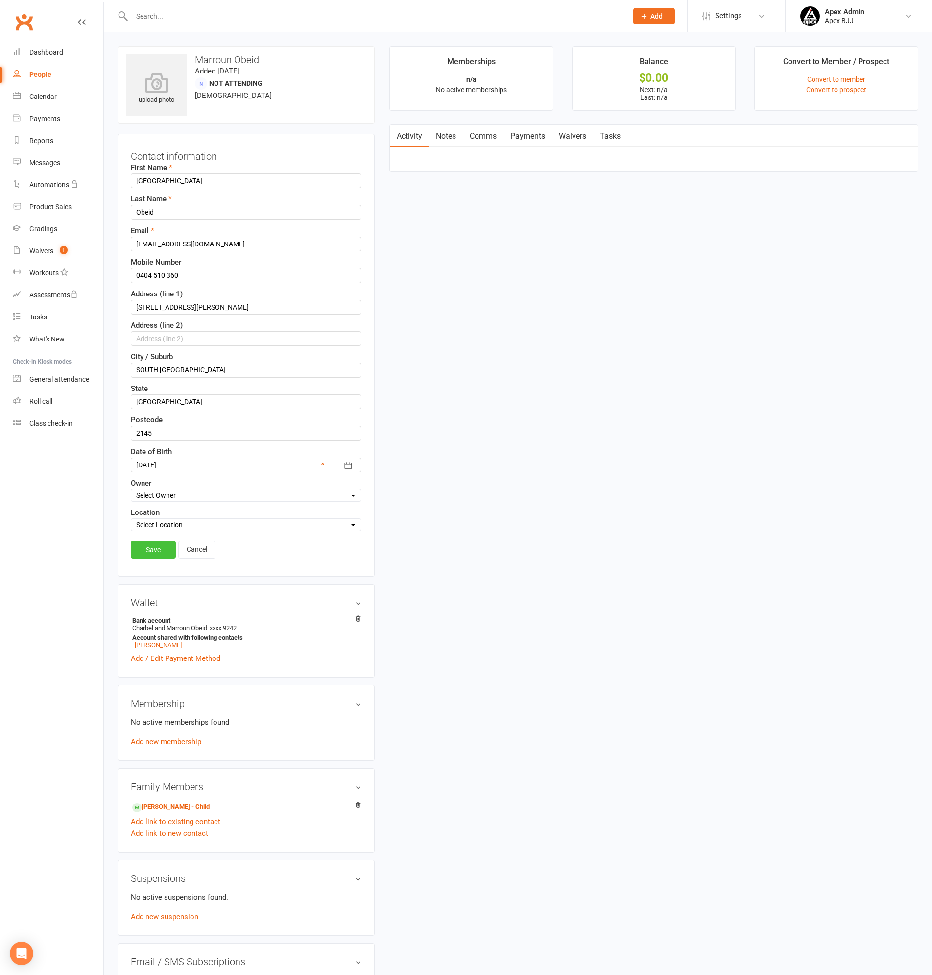
click at [152, 553] on link "Save" at bounding box center [153, 550] width 45 height 18
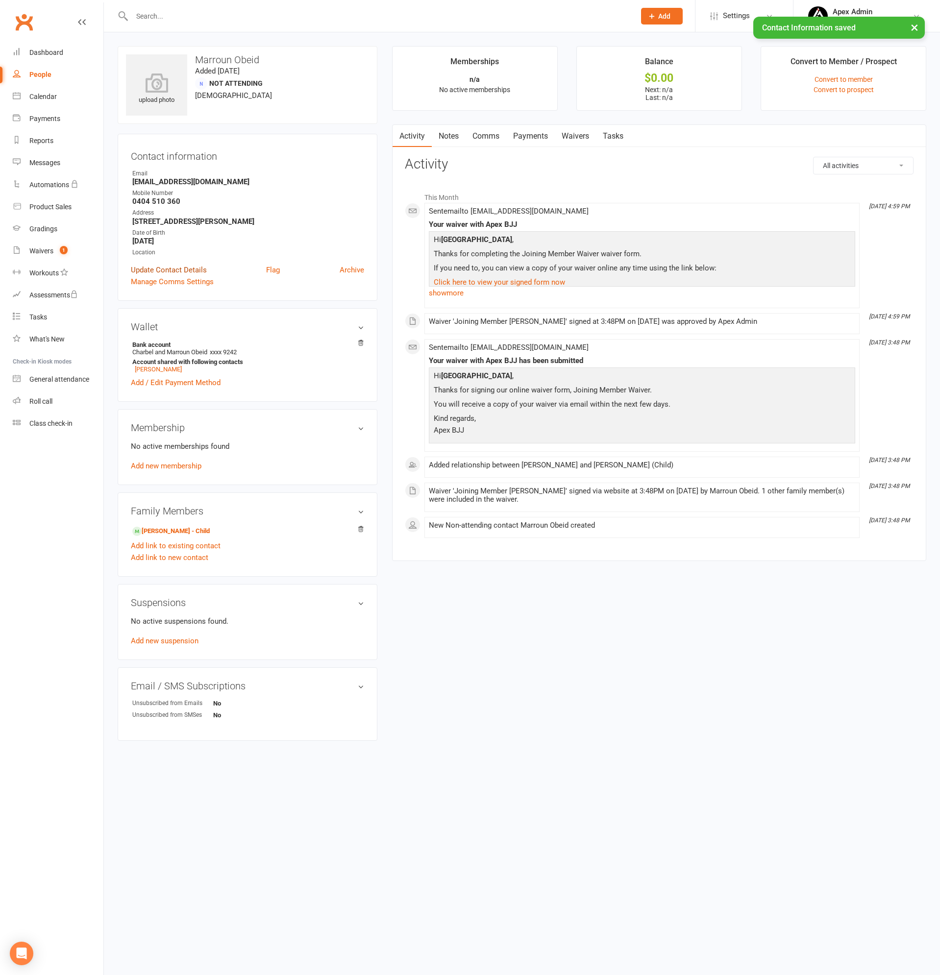
click at [180, 270] on link "Update Contact Details" at bounding box center [169, 270] width 76 height 12
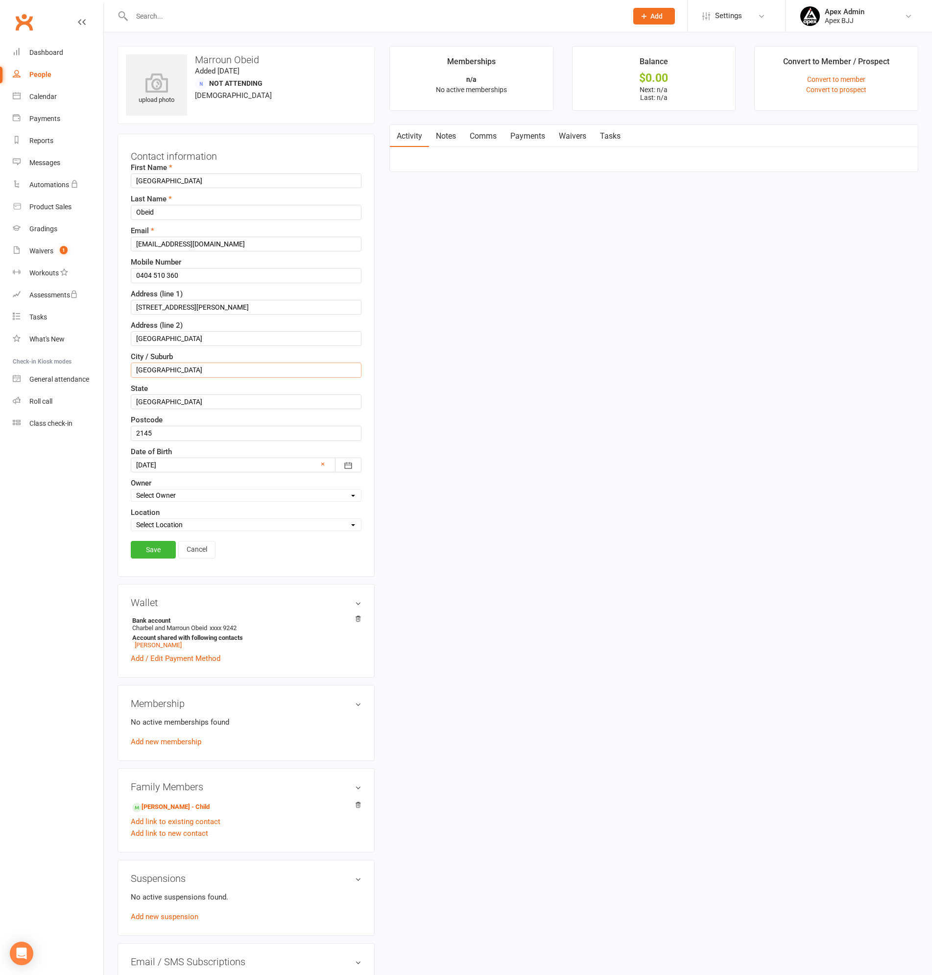
drag, startPoint x: 199, startPoint y: 368, endPoint x: -56, endPoint y: 339, distance: 257.5
click at [0, 339] on html "Prospect Member Non-attending contact Class / event Appointment Grading event T…" at bounding box center [466, 537] width 932 height 1075
paste input "OUTH WENTWORTHVILLE"
type input "SOUTH [GEOGRAPHIC_DATA]"
drag, startPoint x: 218, startPoint y: 341, endPoint x: -121, endPoint y: 297, distance: 341.4
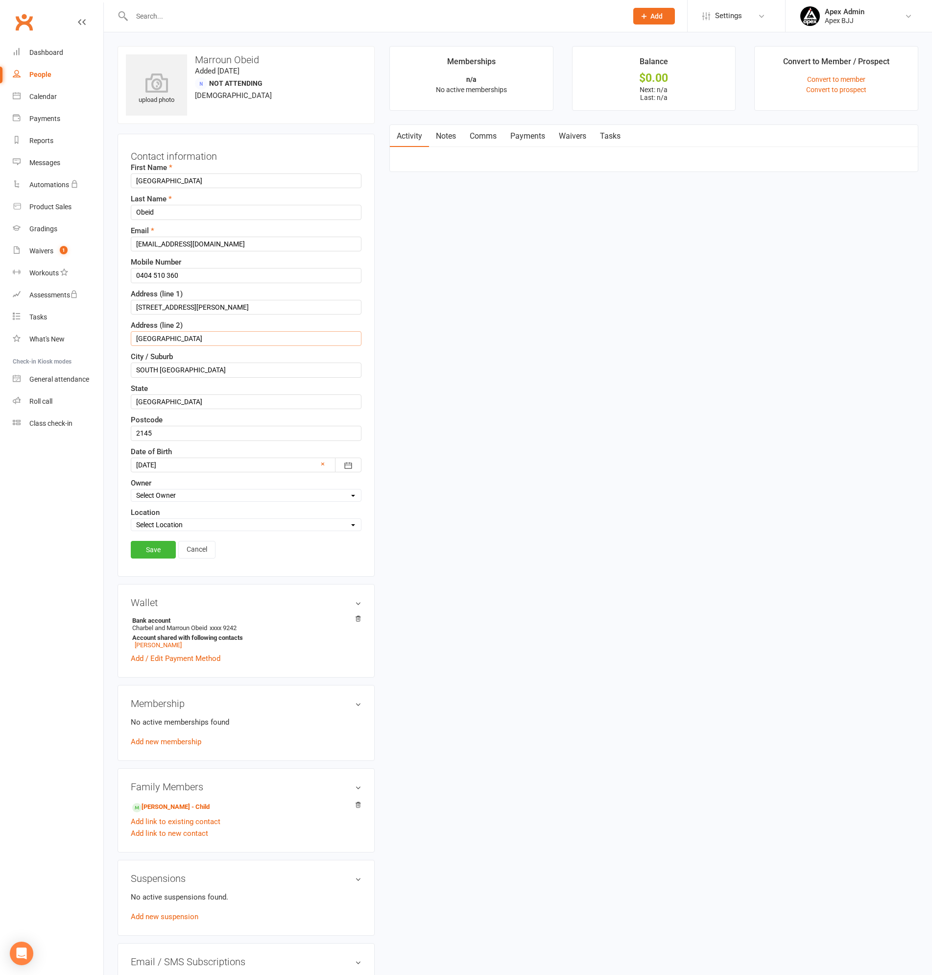
click at [0, 297] on html "Prospect Member Non-attending contact Class / event Appointment Grading event T…" at bounding box center [466, 537] width 932 height 1075
click at [152, 544] on link "Save" at bounding box center [153, 550] width 45 height 18
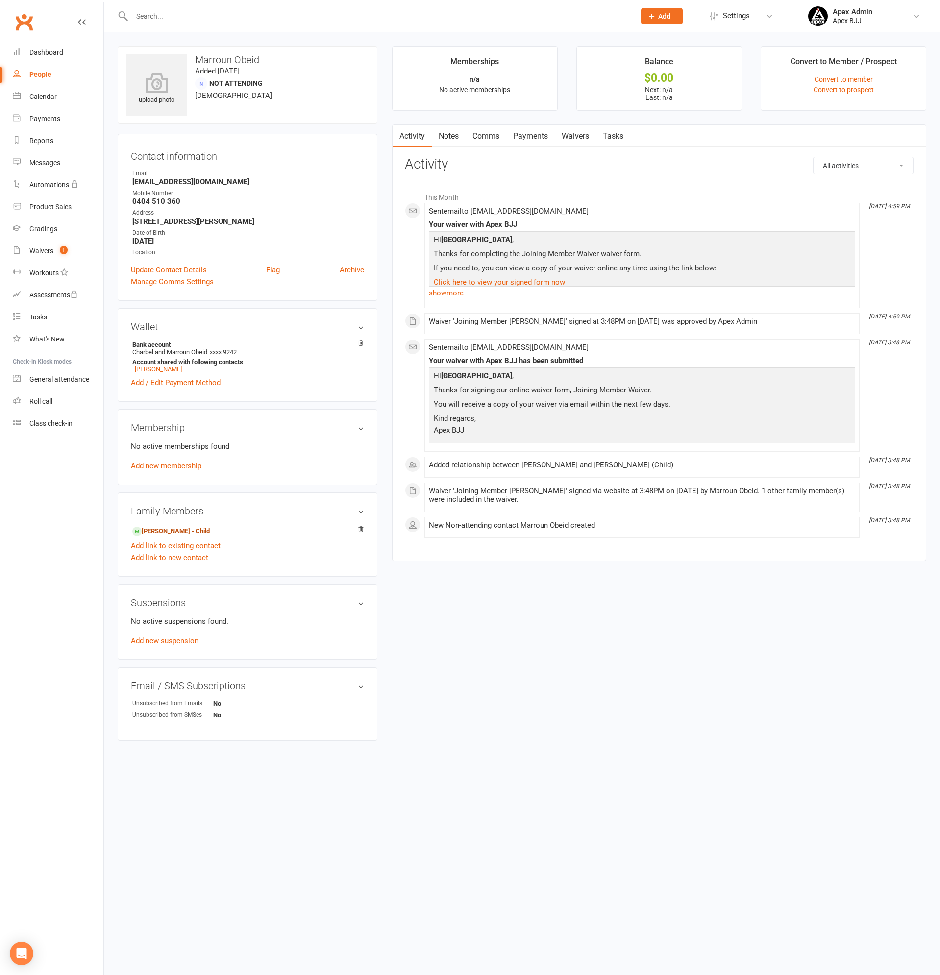
click at [164, 529] on link "[PERSON_NAME] - Child" at bounding box center [170, 531] width 77 height 10
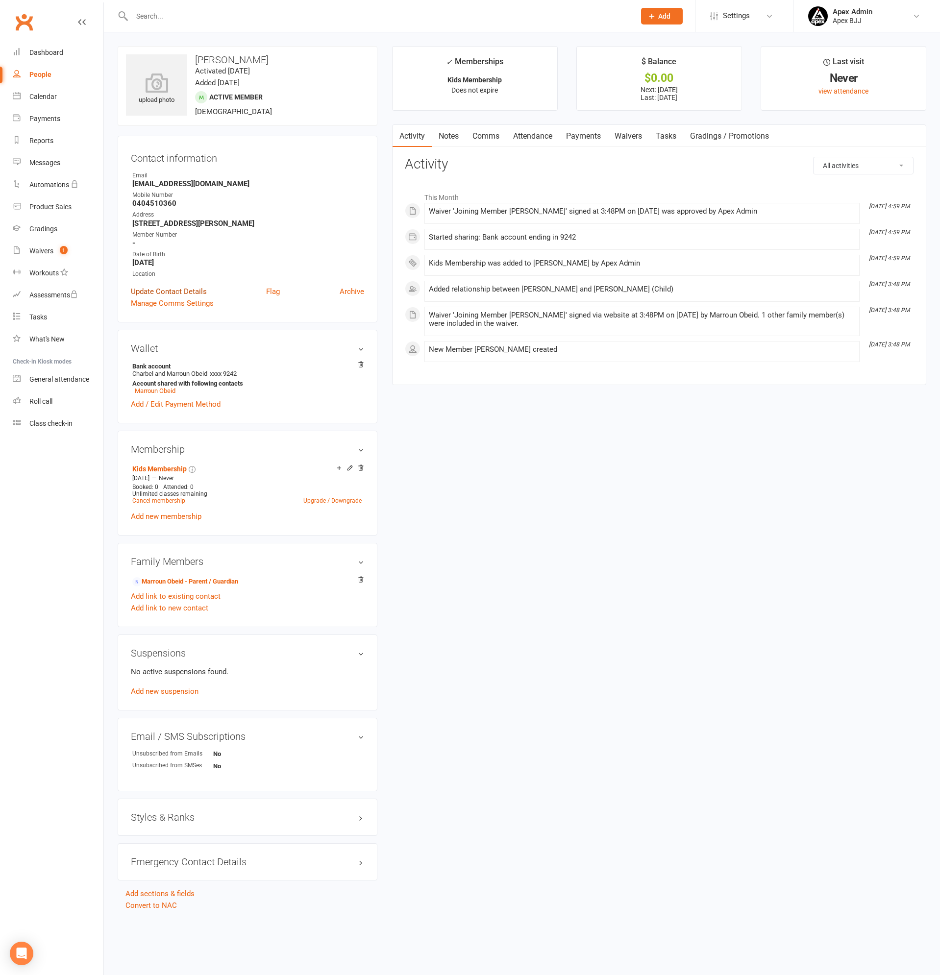
click at [171, 287] on link "Update Contact Details" at bounding box center [169, 292] width 76 height 12
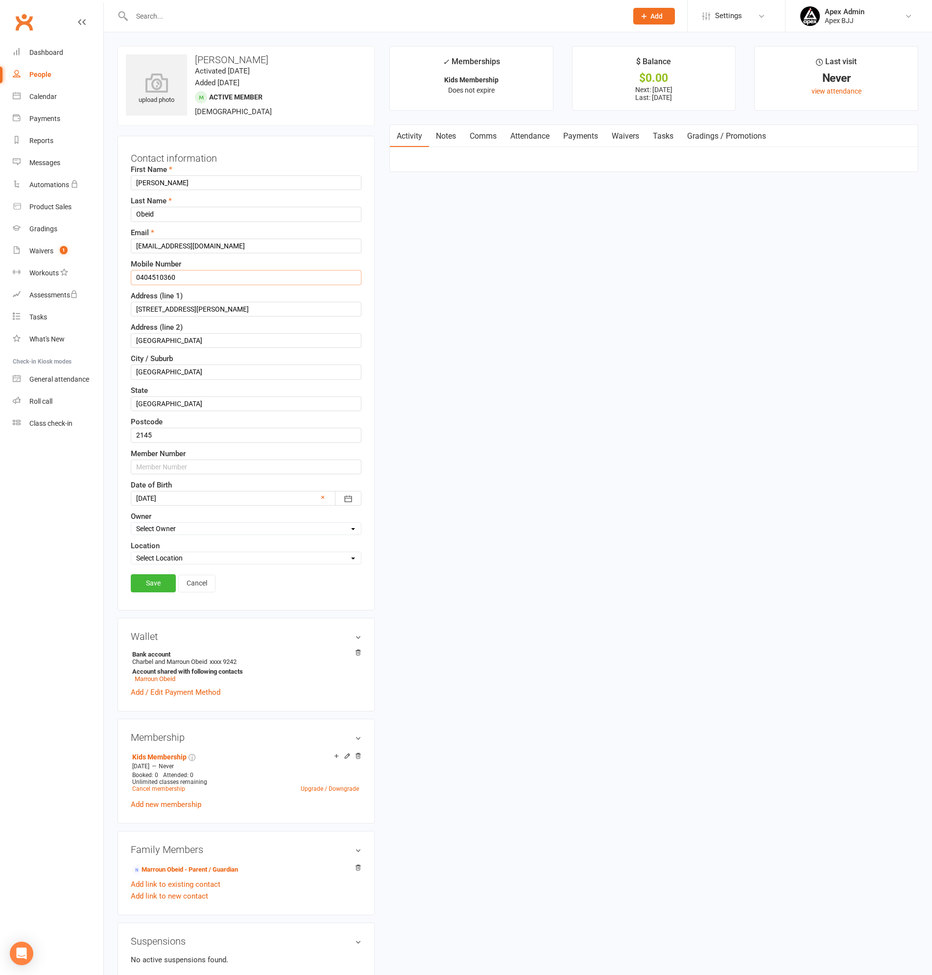
click at [173, 279] on input "0404510360" at bounding box center [246, 277] width 231 height 15
type input "0404 510 360"
drag, startPoint x: 216, startPoint y: 339, endPoint x: 2, endPoint y: 335, distance: 213.7
click at [2, 335] on ui-view "Prospect Member Non-attending contact Class / event Appointment Grading event T…" at bounding box center [466, 613] width 932 height 1222
type input "SOUTH [GEOGRAPHIC_DATA]"
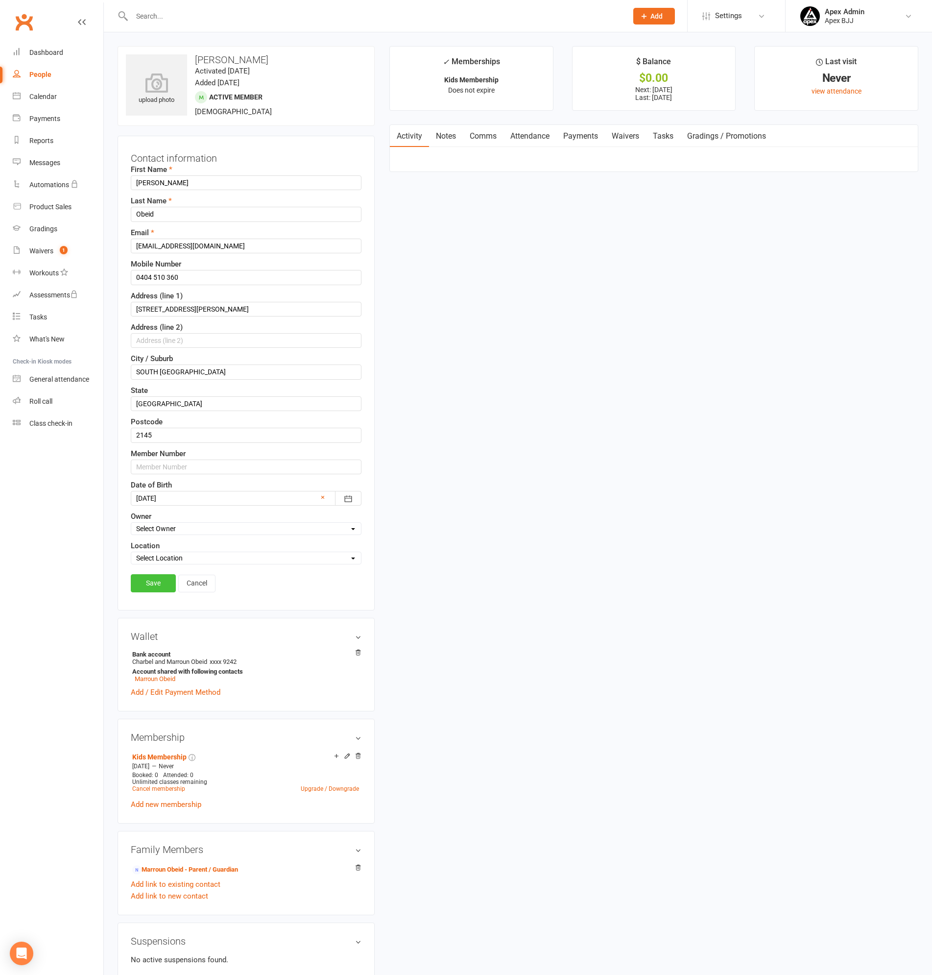
click at [152, 585] on link "Save" at bounding box center [153, 583] width 45 height 18
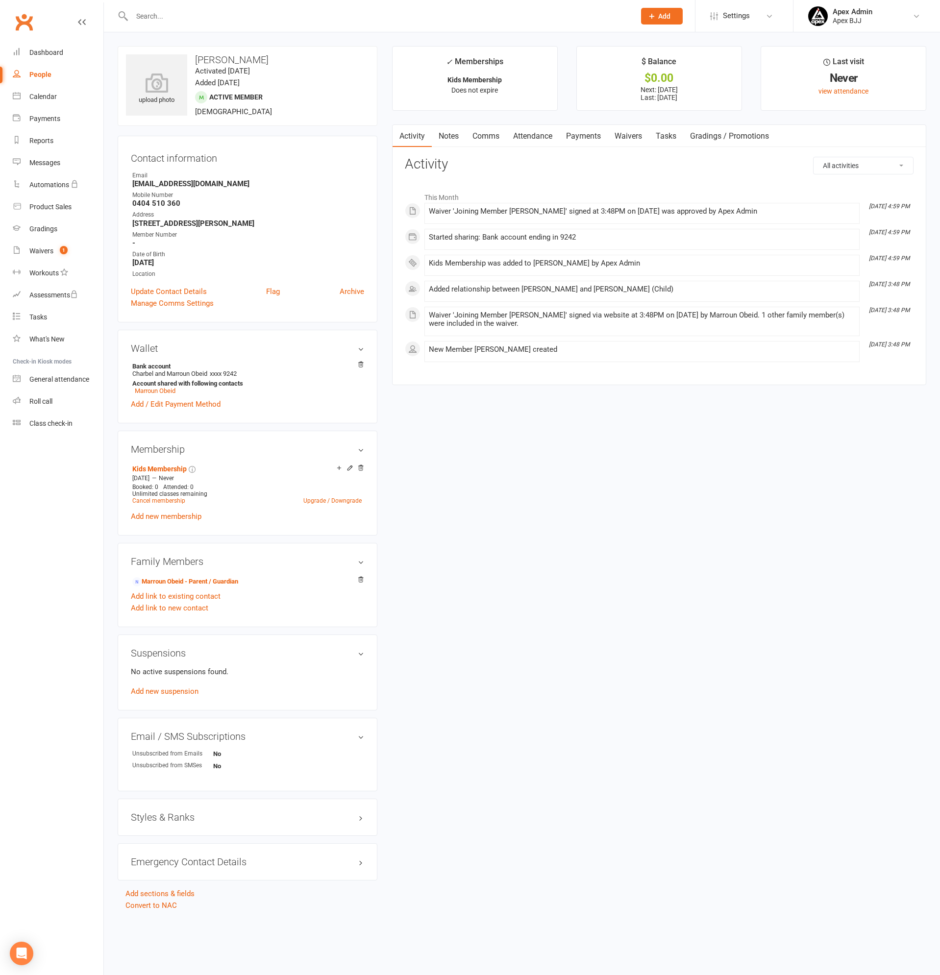
click at [598, 133] on link "Payments" at bounding box center [583, 136] width 49 height 23
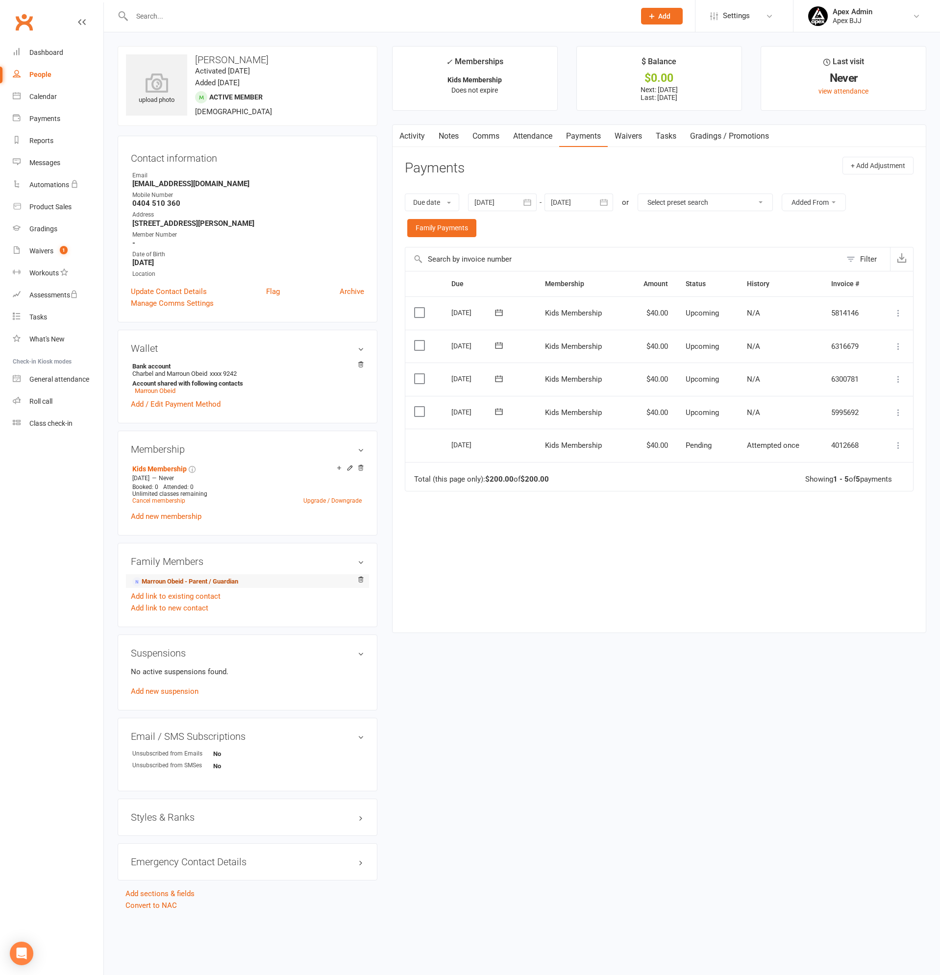
click at [192, 579] on link "Marroun Obeid - Parent / Guardian" at bounding box center [185, 582] width 106 height 10
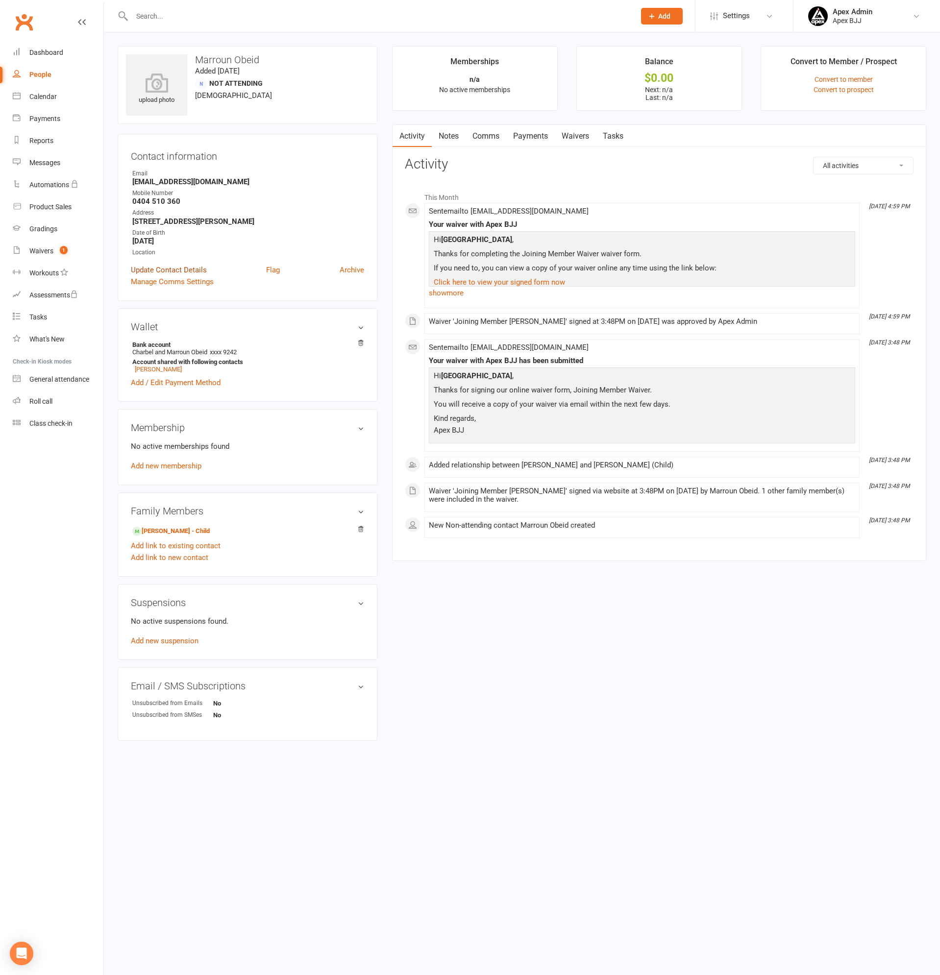
click at [171, 265] on link "Update Contact Details" at bounding box center [169, 270] width 76 height 12
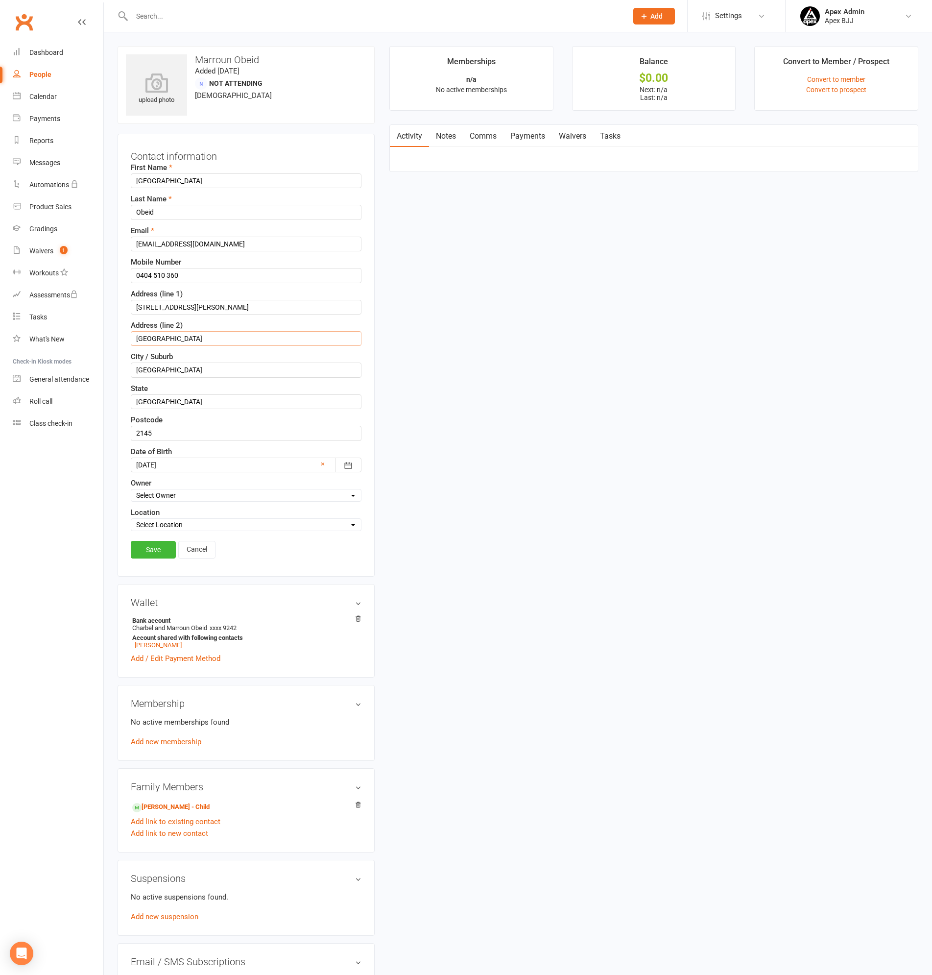
drag, startPoint x: 207, startPoint y: 334, endPoint x: -29, endPoint y: 331, distance: 236.2
click at [0, 331] on html "Prospect Member Non-attending contact Class / event Appointment Grading event T…" at bounding box center [466, 537] width 932 height 1075
type input "SOUTH [GEOGRAPHIC_DATA]"
drag, startPoint x: 226, startPoint y: 335, endPoint x: 9, endPoint y: 330, distance: 216.6
click at [9, 330] on ui-view "Prospect Member Non-attending contact Class / event Appointment Grading event T…" at bounding box center [466, 531] width 932 height 1058
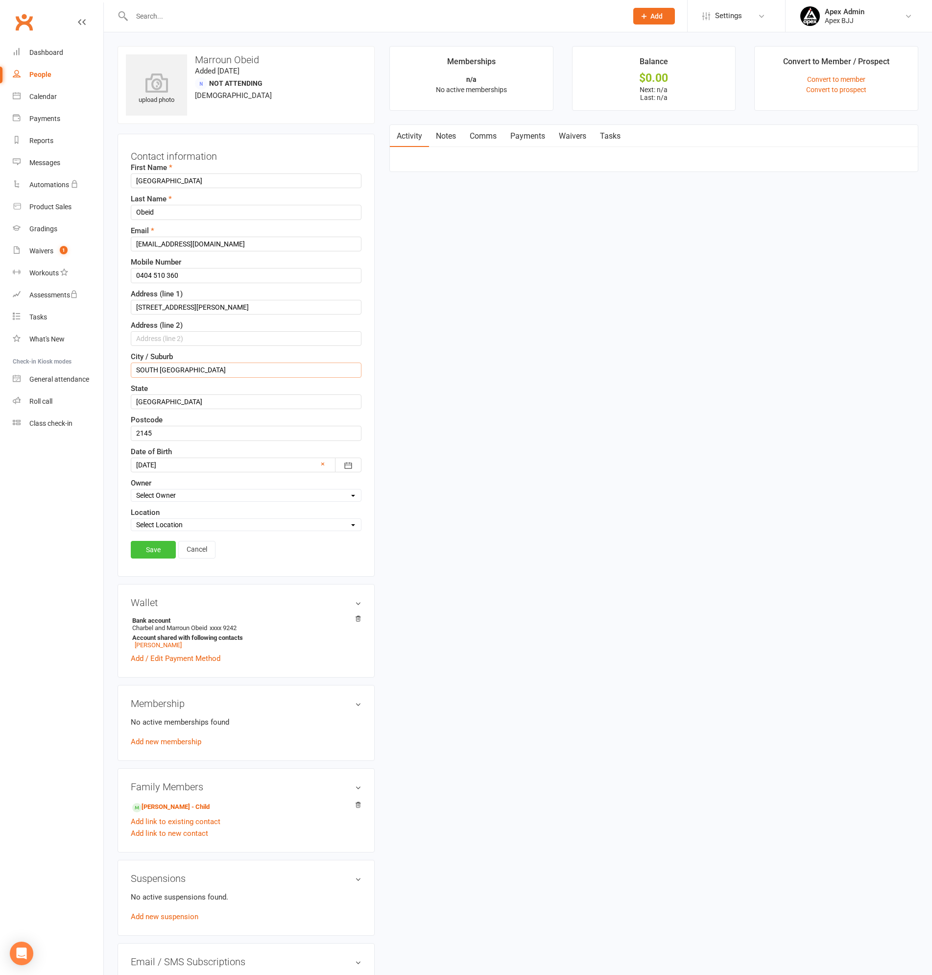
type input "SOUTH [GEOGRAPHIC_DATA]"
click at [155, 549] on link "Save" at bounding box center [153, 550] width 45 height 18
